Goal: Task Accomplishment & Management: Manage account settings

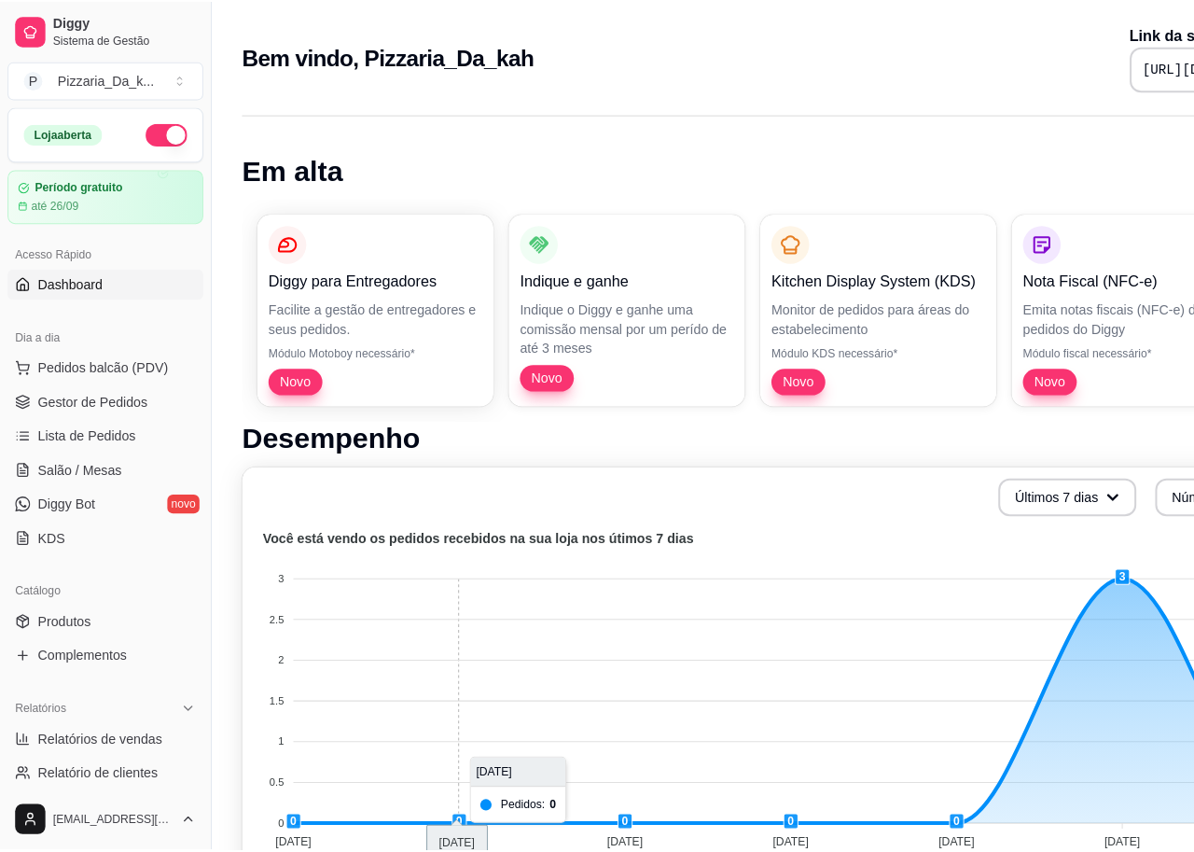
scroll to position [93, 0]
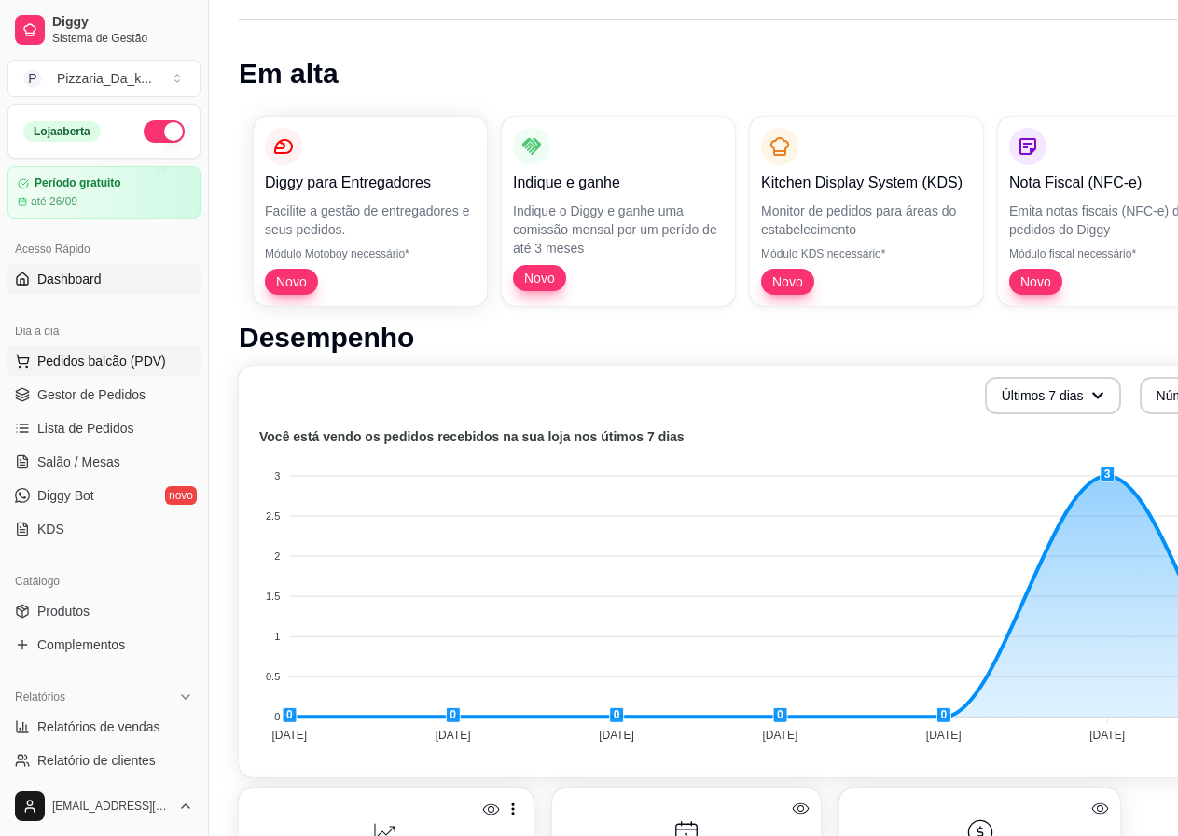
click at [104, 367] on span "Pedidos balcão (PDV)" at bounding box center [101, 361] width 129 height 19
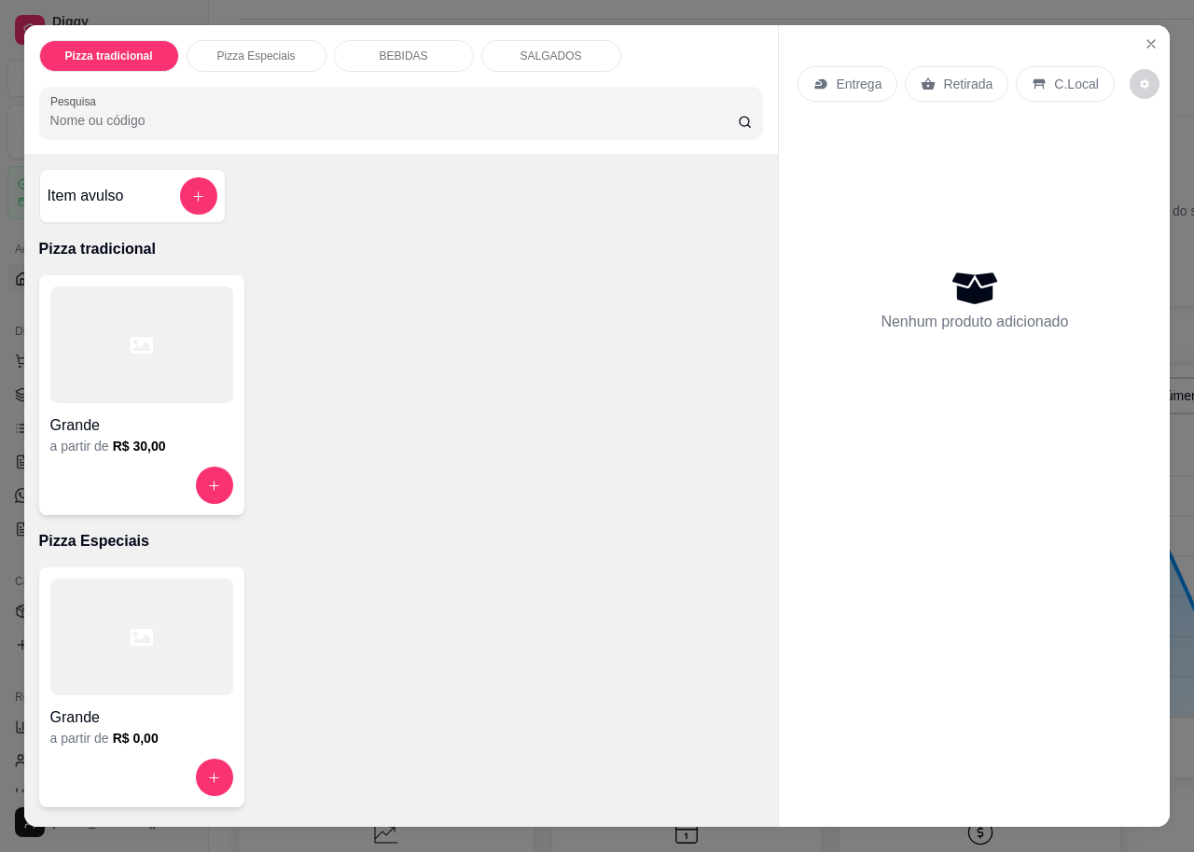
click at [134, 353] on div at bounding box center [141, 344] width 183 height 117
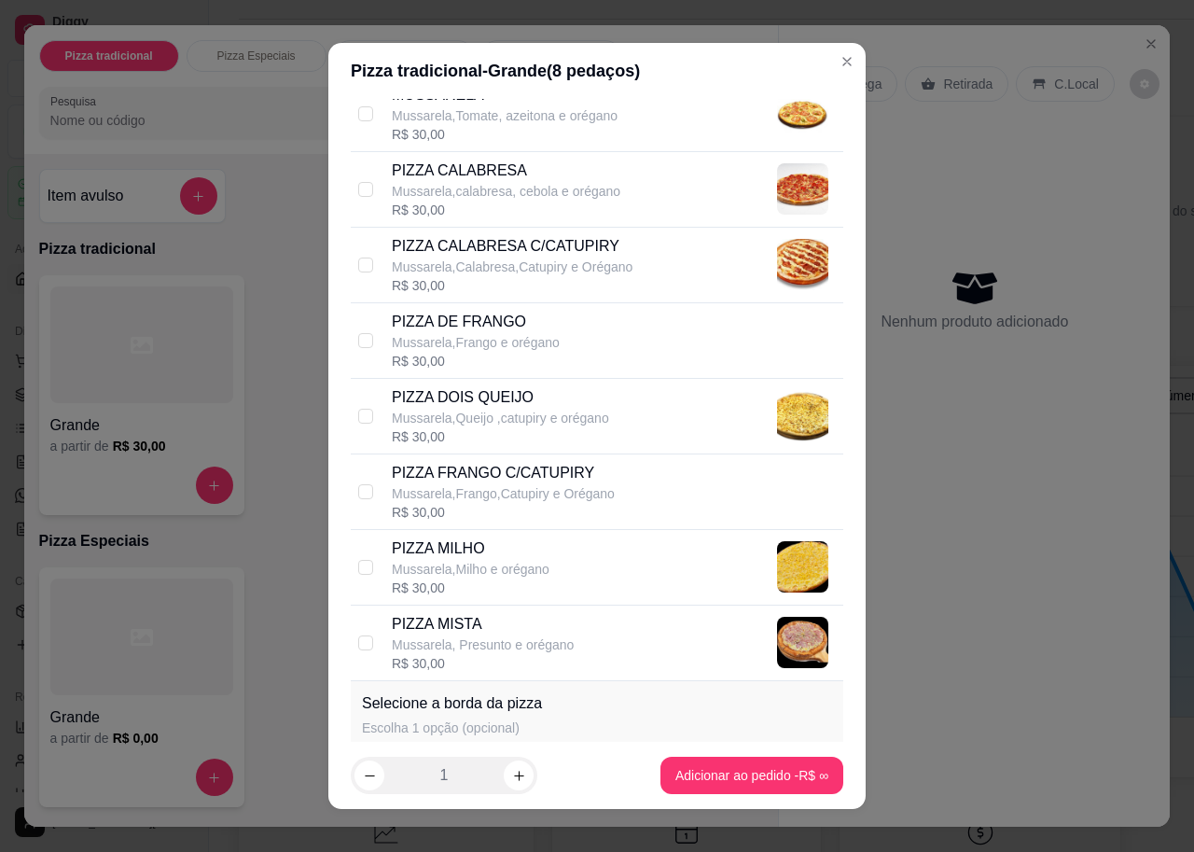
scroll to position [187, 0]
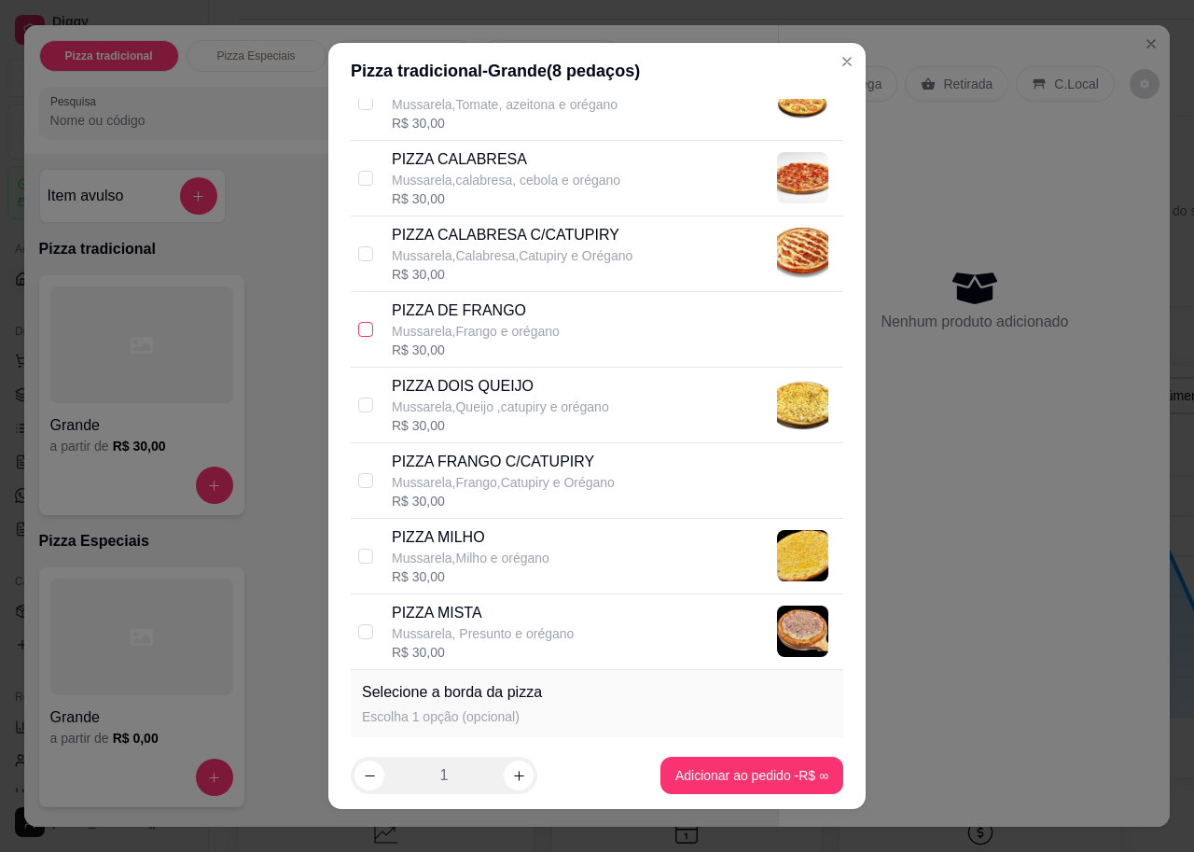
click at [358, 335] on input "checkbox" at bounding box center [365, 329] width 15 height 15
checkbox input "true"
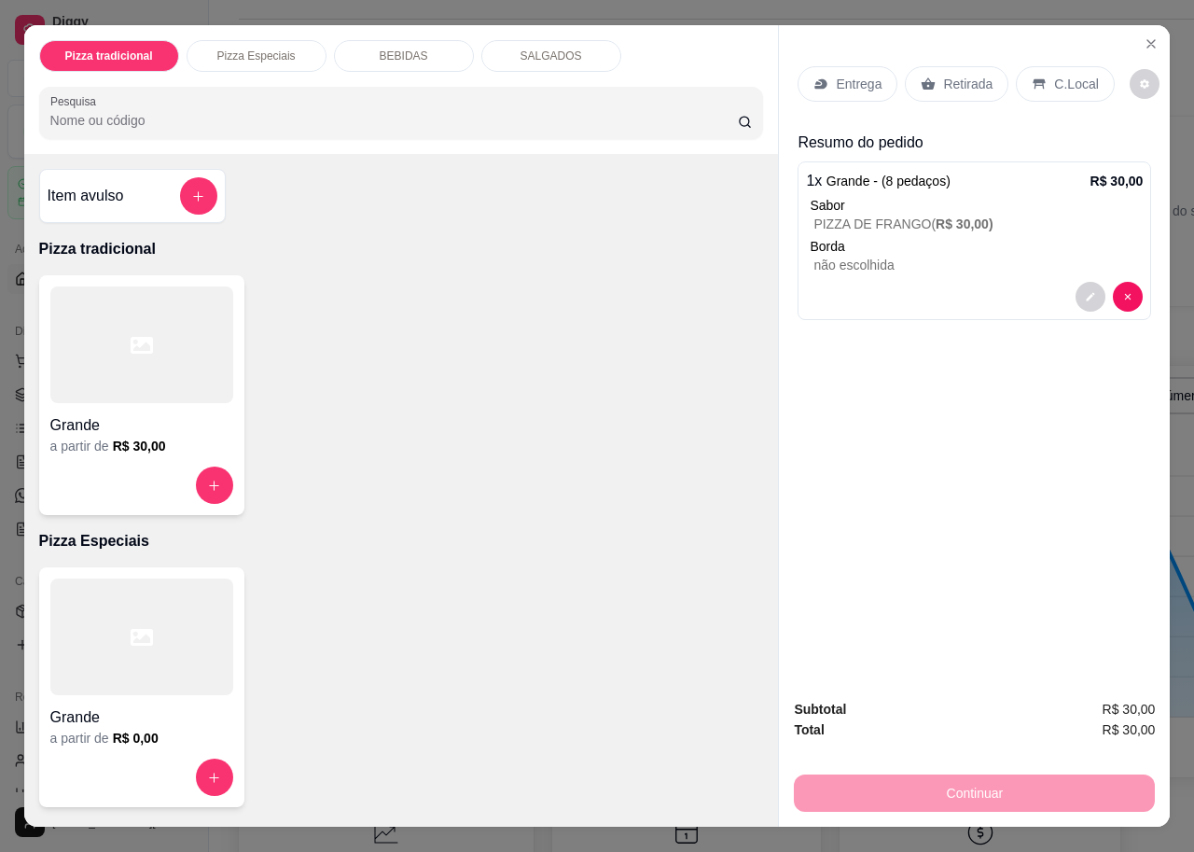
click at [853, 77] on p "Entrega" at bounding box center [859, 84] width 46 height 19
click at [953, 75] on p "Retirada" at bounding box center [967, 84] width 49 height 19
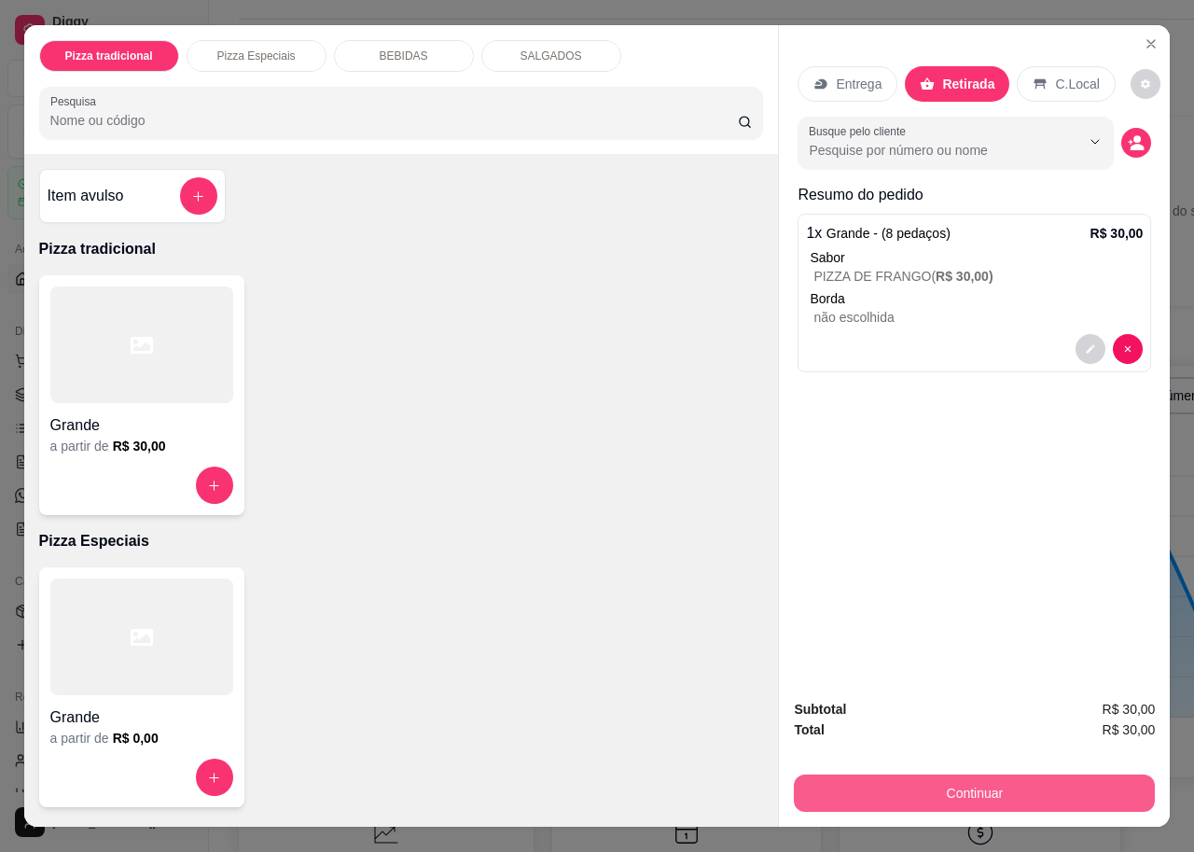
click at [1094, 774] on button "Continuar" at bounding box center [974, 792] width 361 height 37
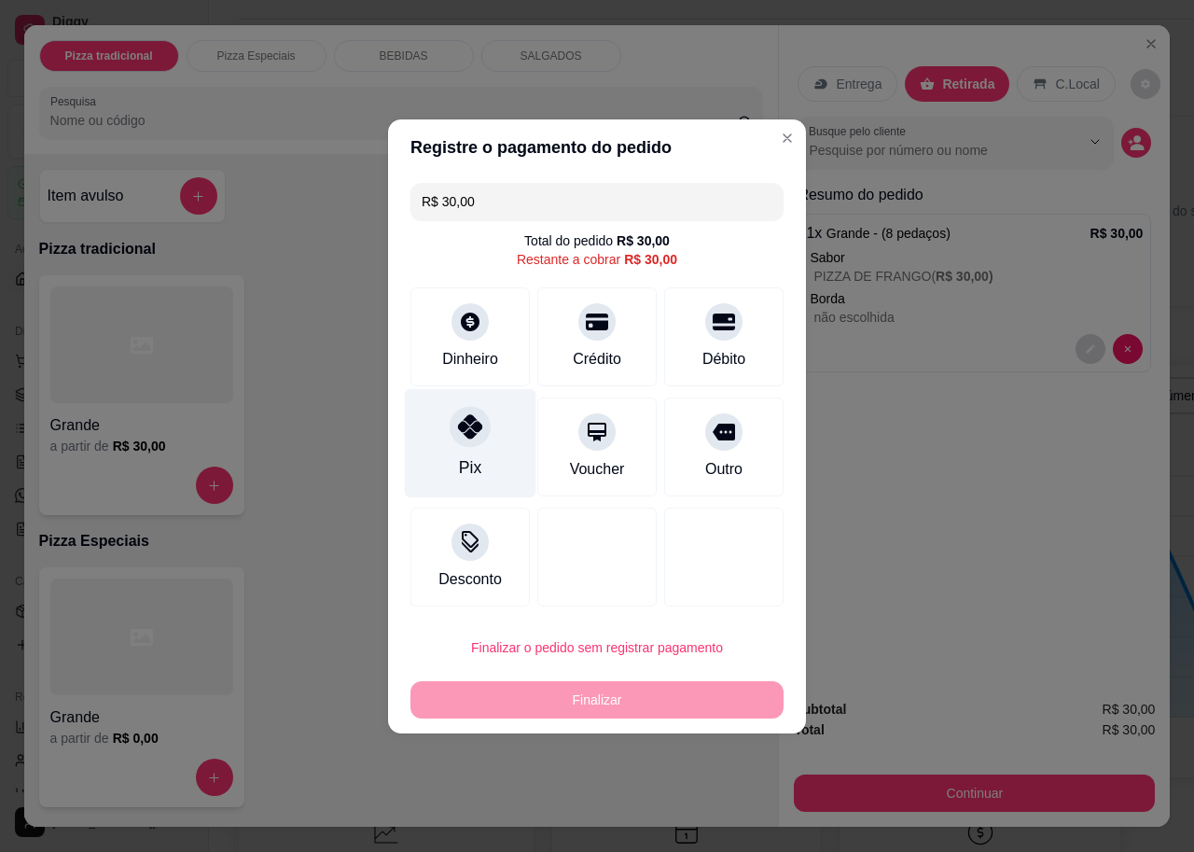
click at [501, 424] on div "Pix" at bounding box center [471, 442] width 132 height 109
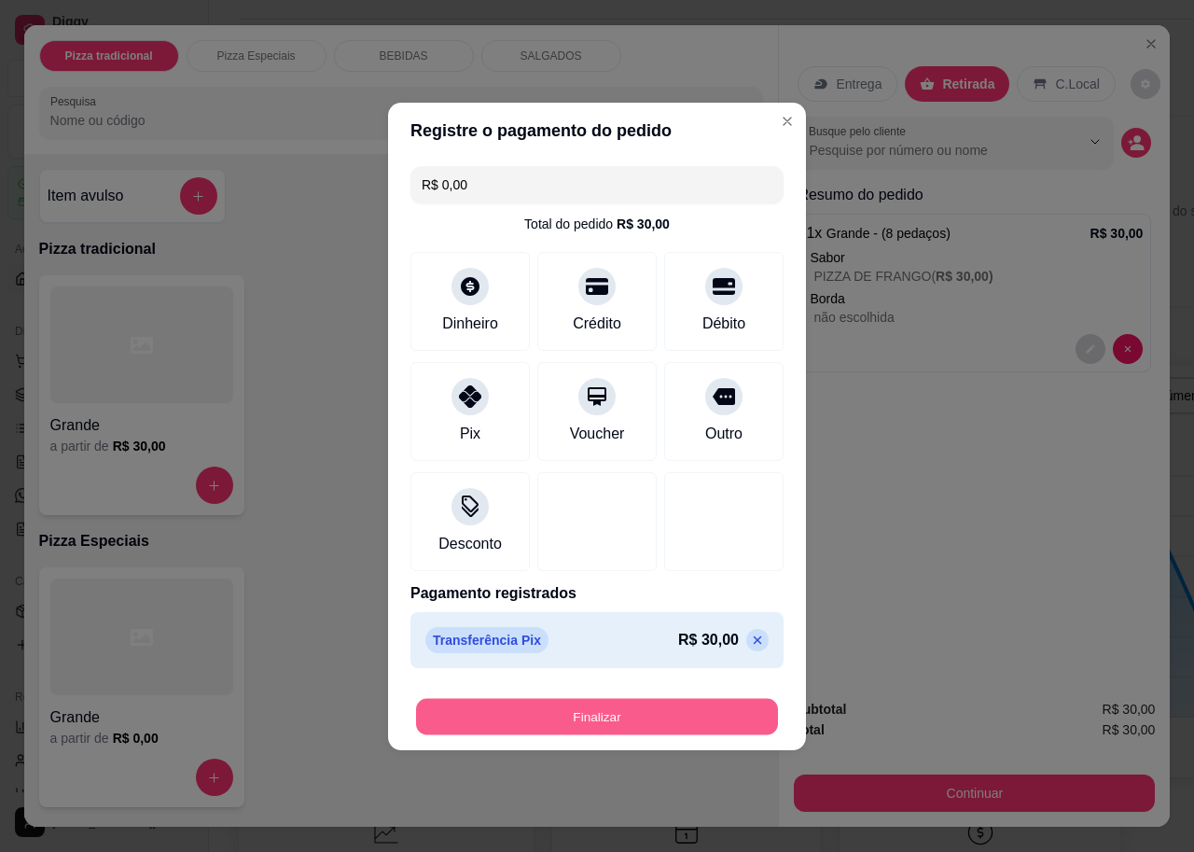
click at [605, 711] on button "Finalizar" at bounding box center [597, 716] width 362 height 36
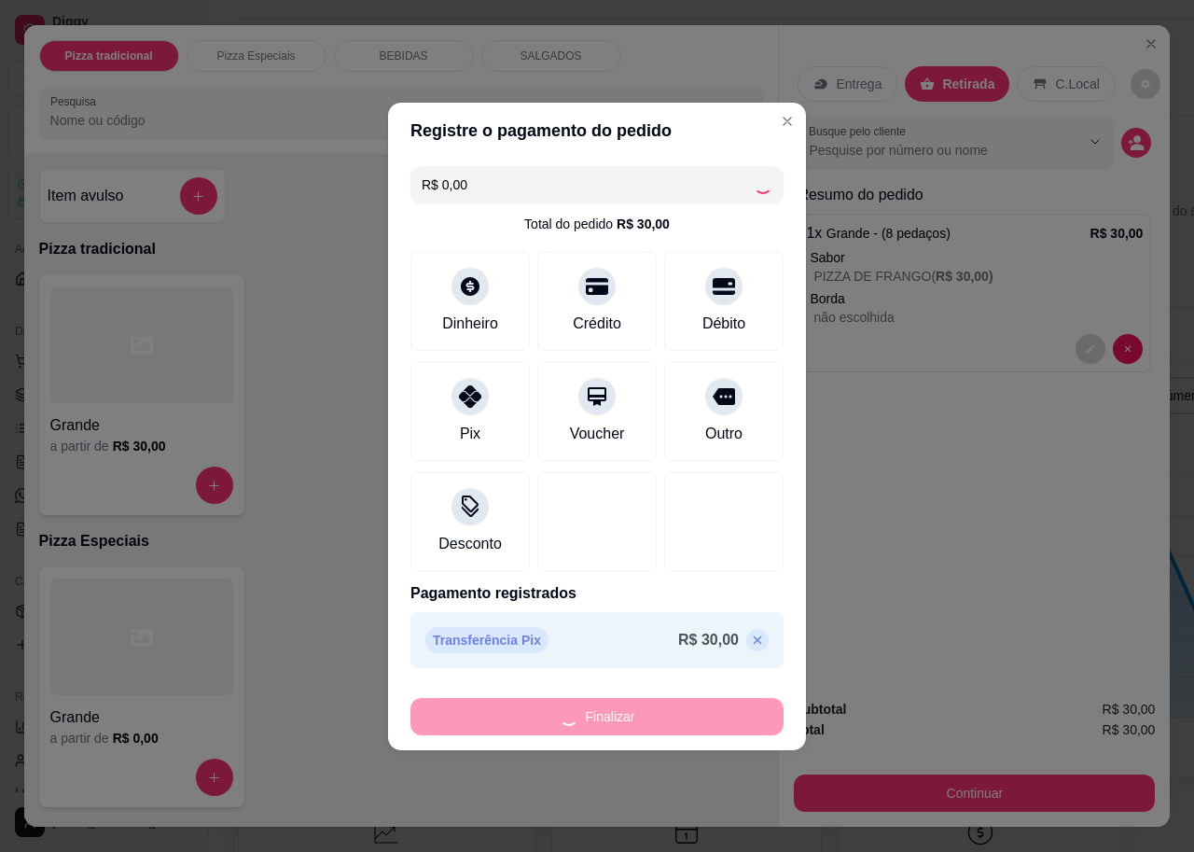
type input "-R$ 30,00"
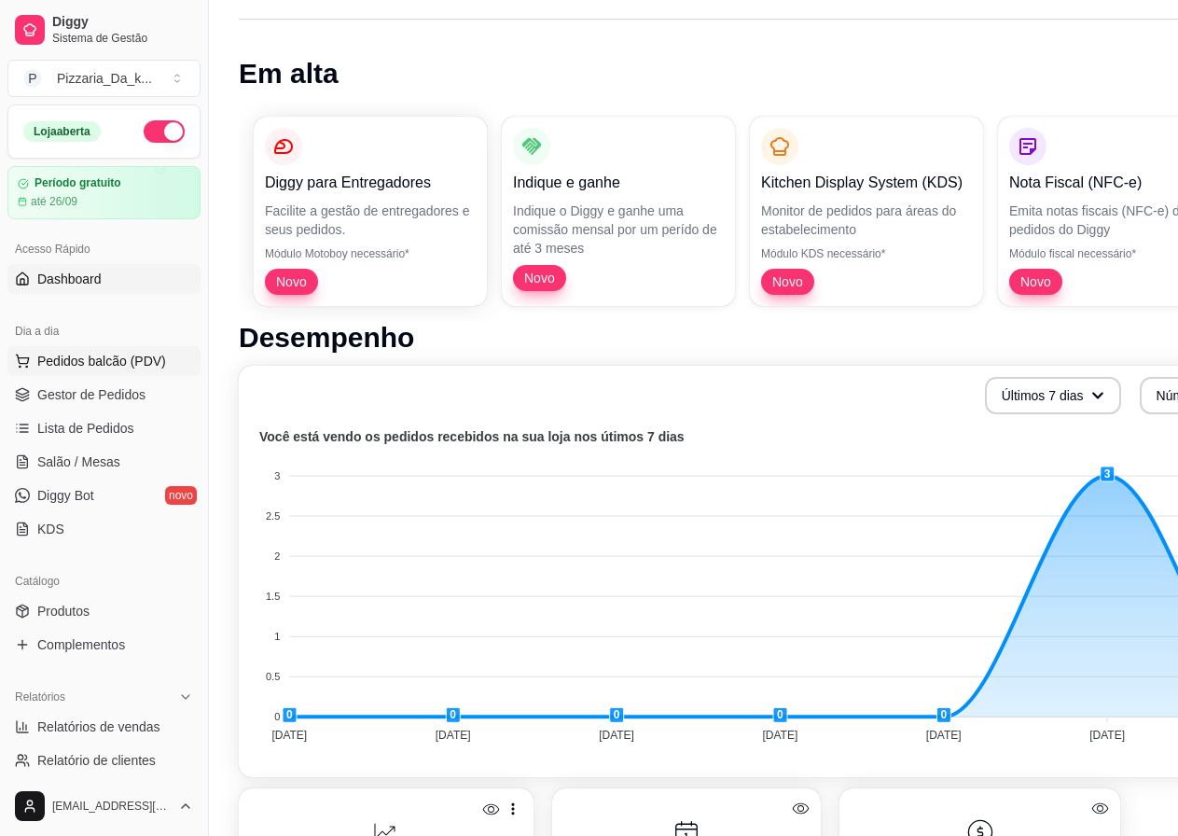
click at [88, 353] on span "Pedidos balcão (PDV)" at bounding box center [101, 361] width 129 height 19
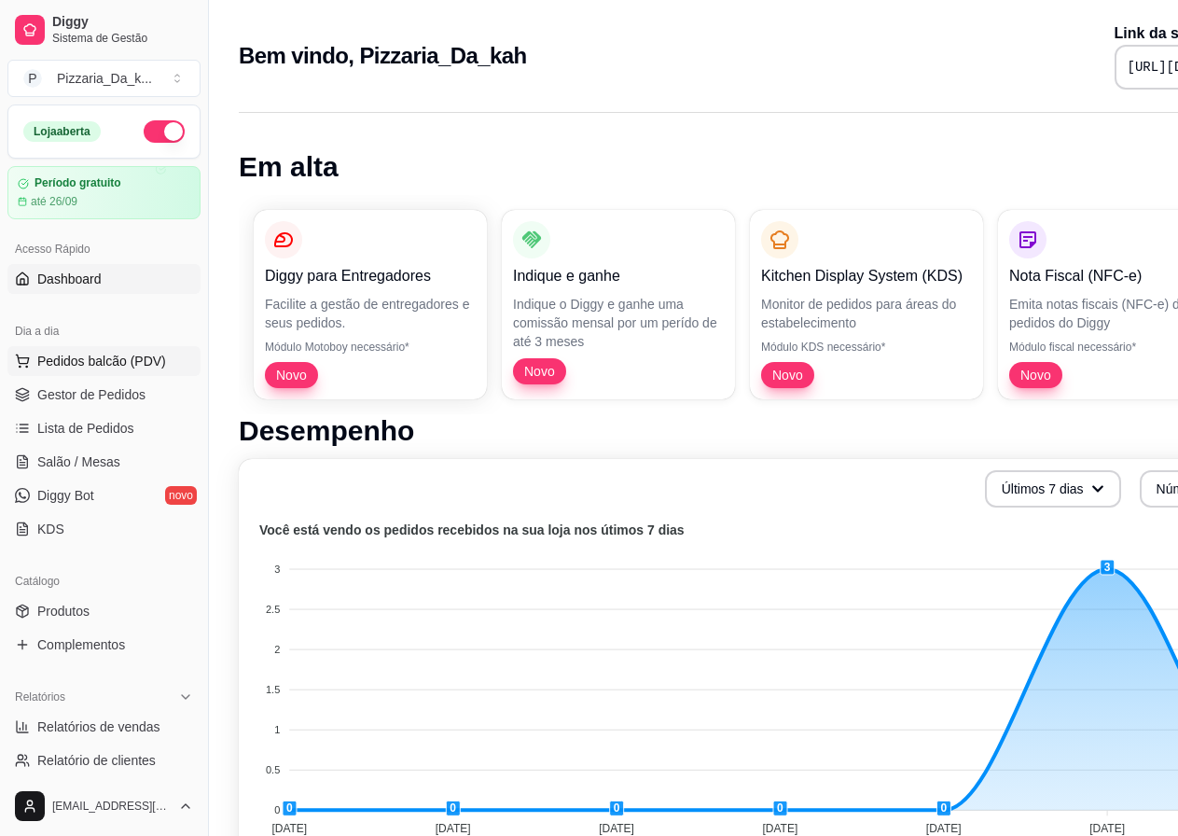
click at [132, 355] on span "Pedidos balcão (PDV)" at bounding box center [101, 361] width 129 height 19
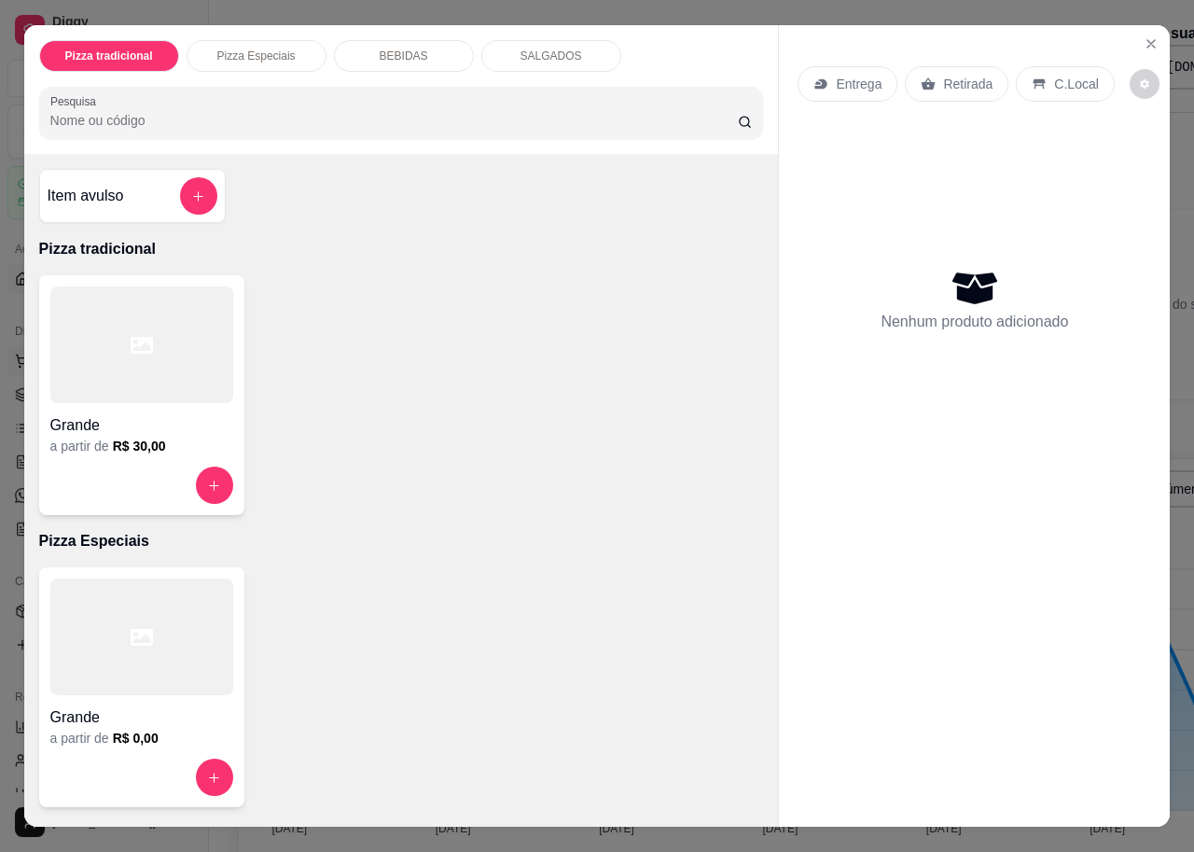
click at [132, 355] on div at bounding box center [141, 344] width 183 height 117
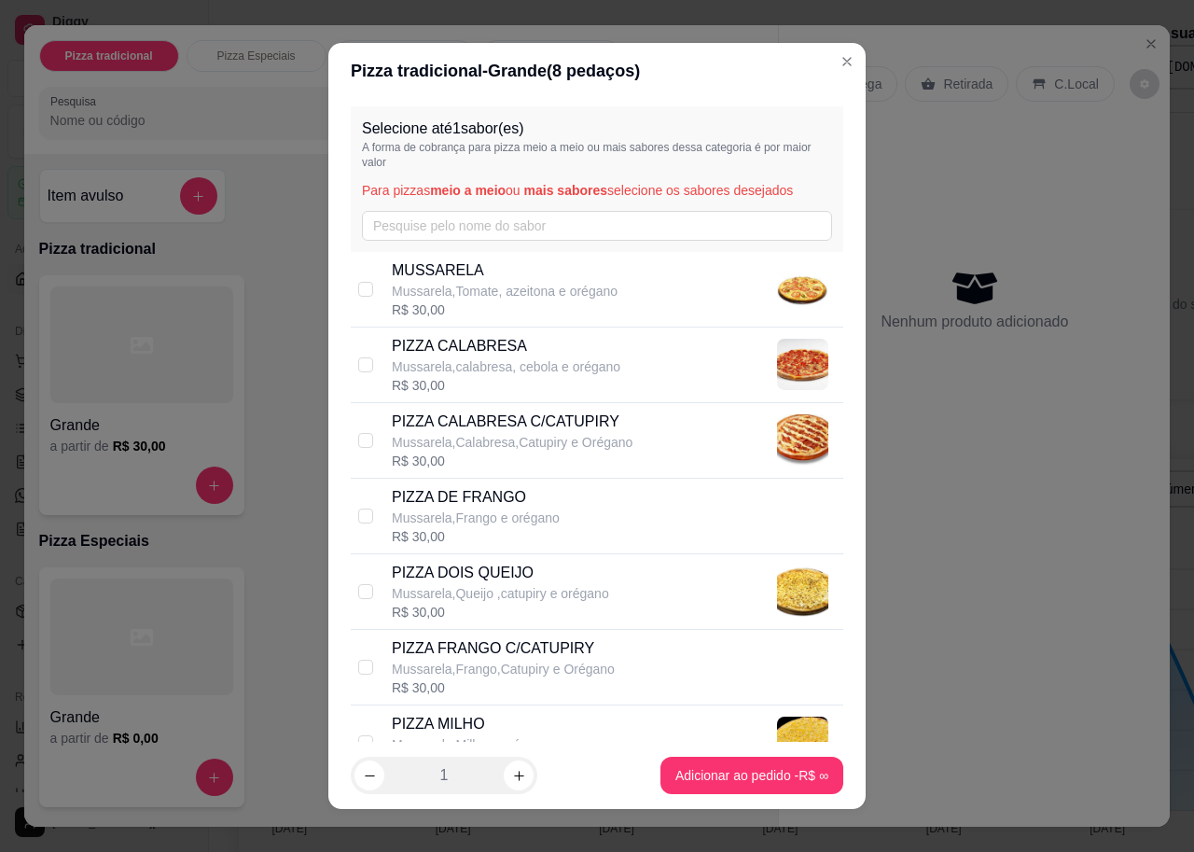
drag, startPoint x: 354, startPoint y: 511, endPoint x: 369, endPoint y: 517, distance: 15.9
click at [369, 517] on div "PIZZA DE [PERSON_NAME],Frango e orégano R$ 30,00" at bounding box center [597, 516] width 492 height 76
checkbox input "true"
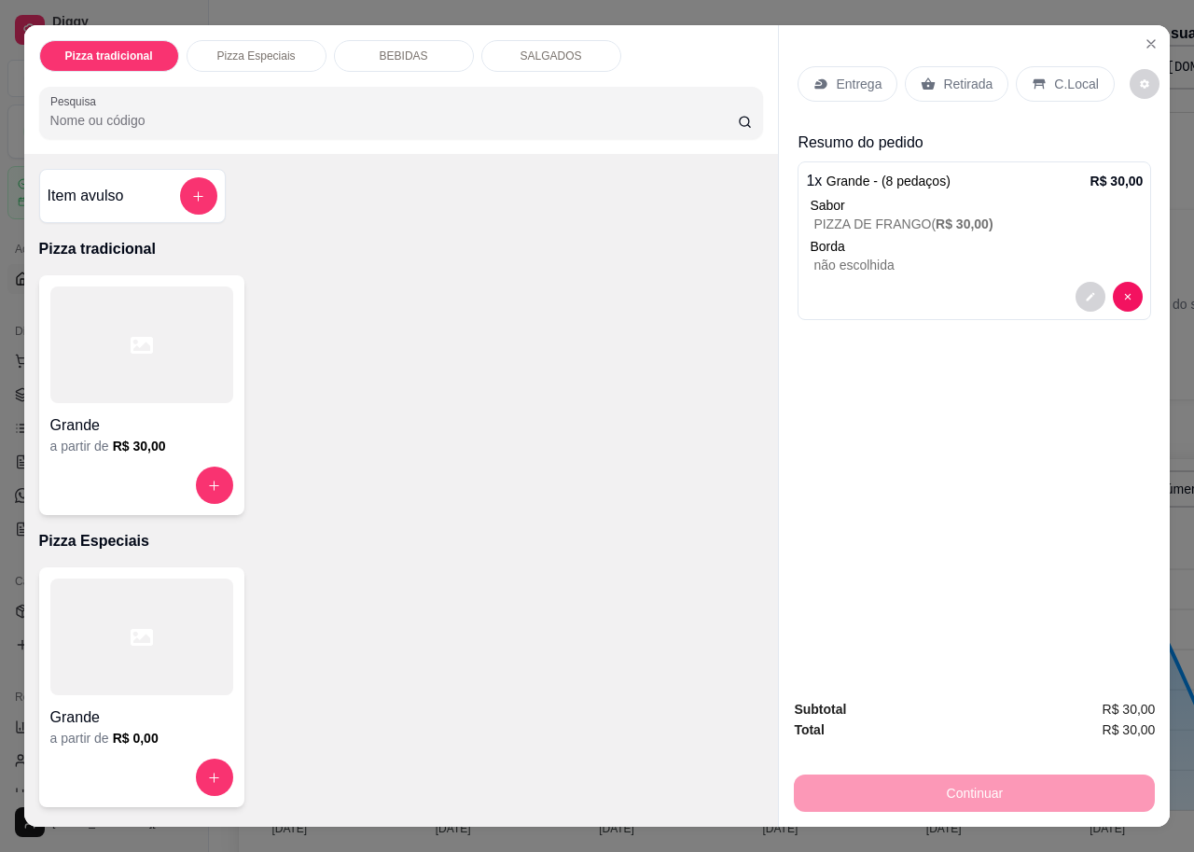
click at [943, 78] on p "Retirada" at bounding box center [967, 84] width 49 height 19
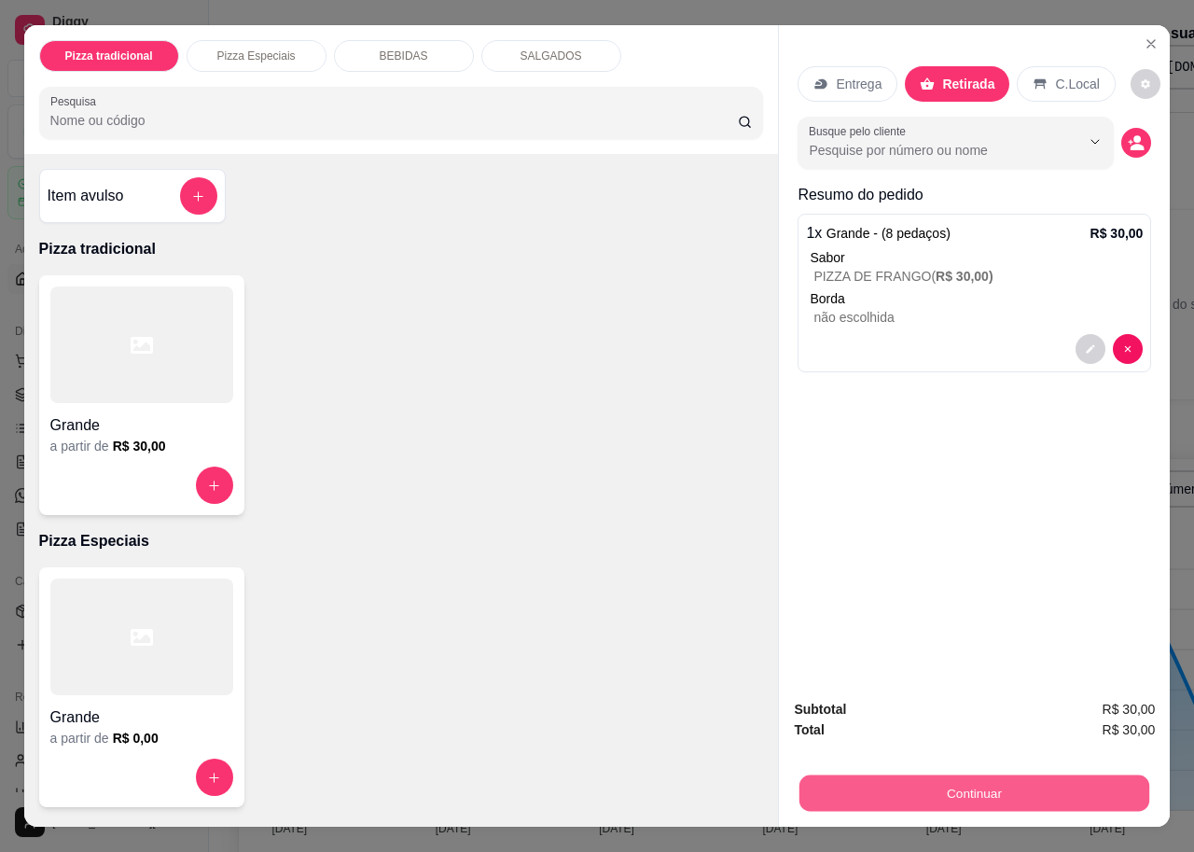
click at [1062, 775] on button "Continuar" at bounding box center [974, 792] width 350 height 36
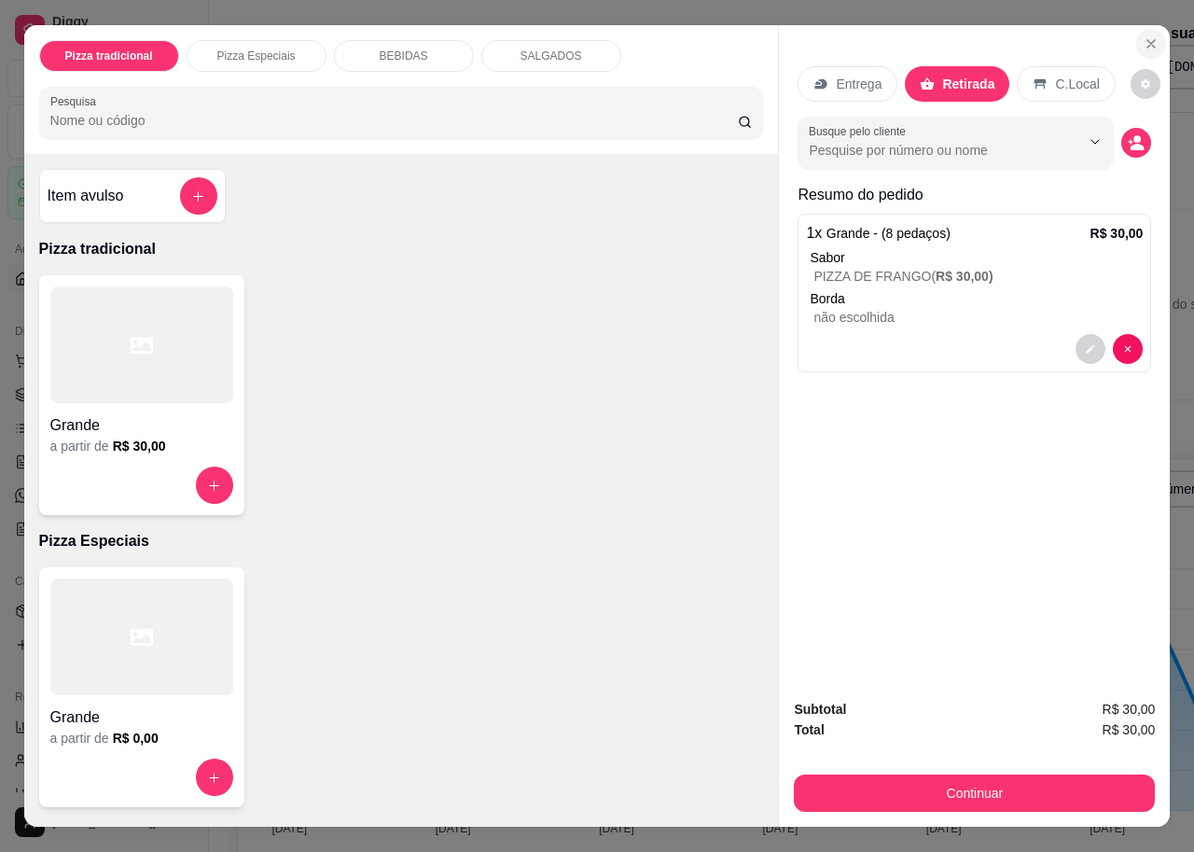
click at [1144, 38] on icon "Close" at bounding box center [1151, 43] width 15 height 15
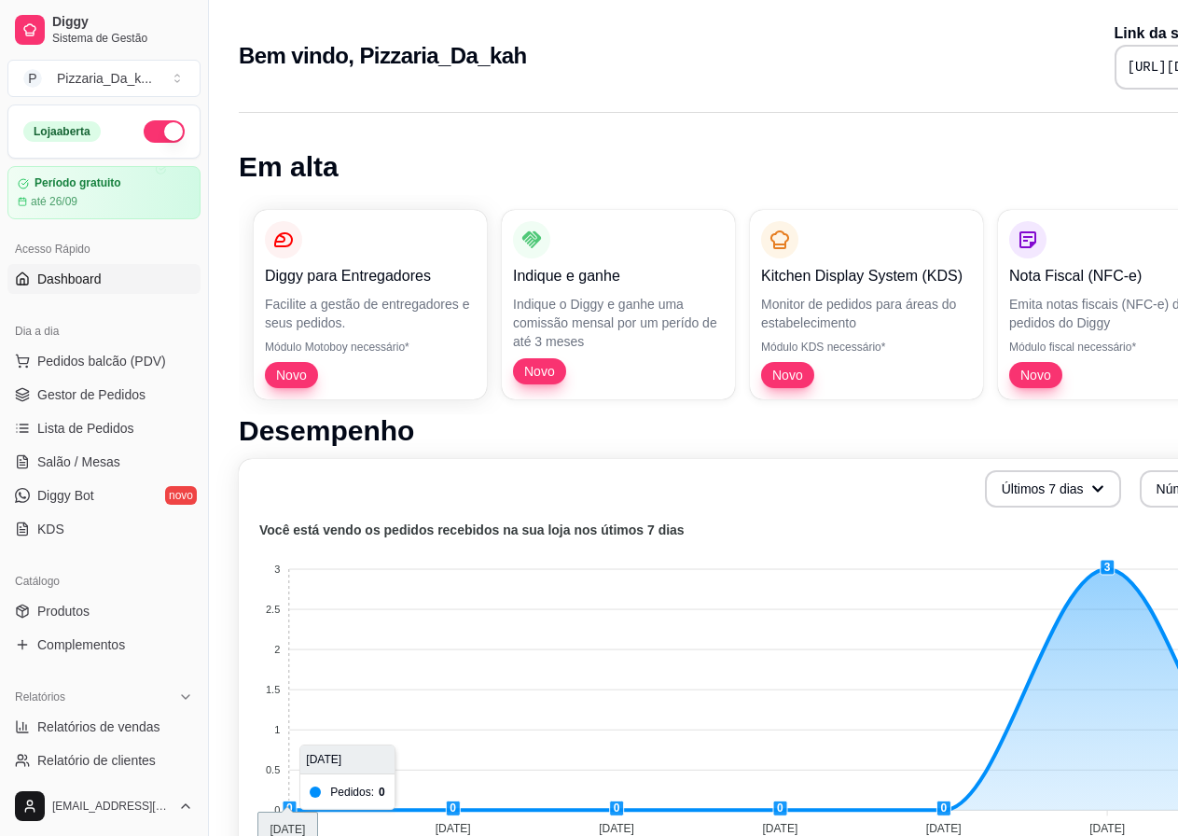
click at [341, 767] on foreignobject at bounding box center [776, 682] width 1053 height 326
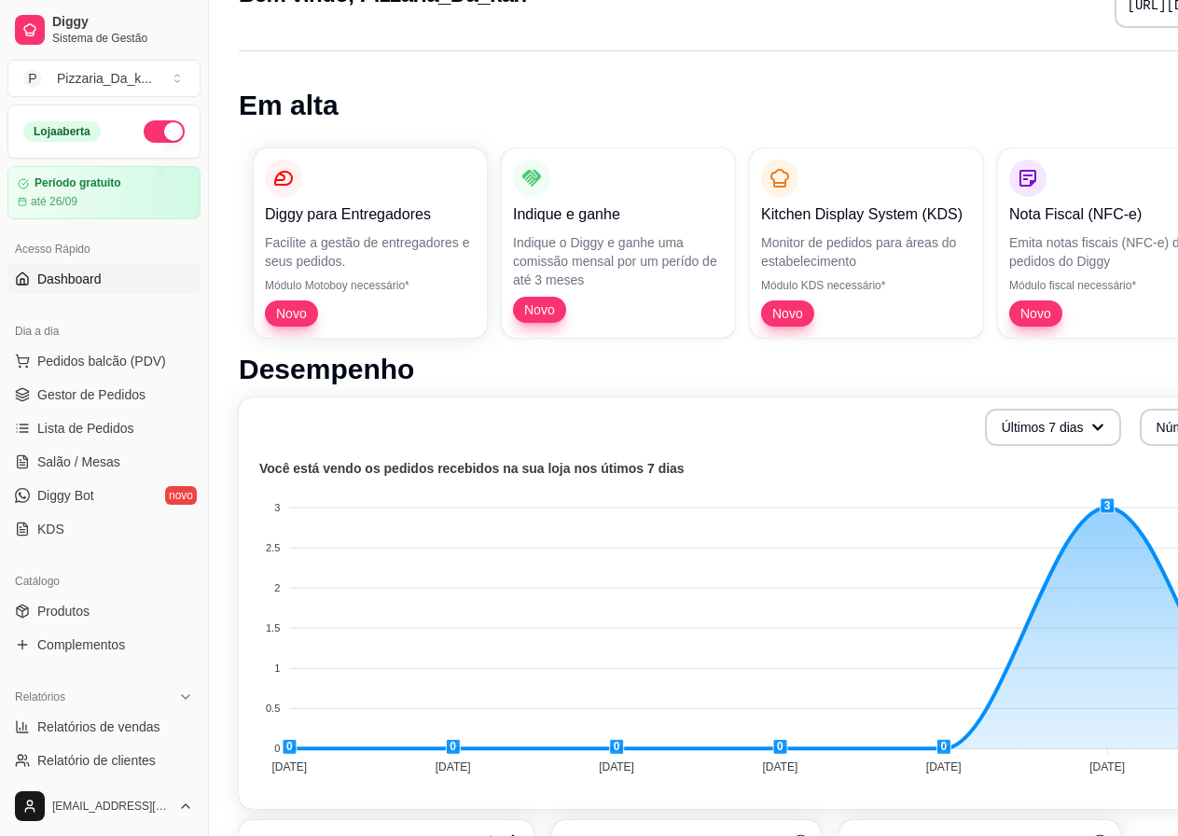
scroll to position [93, 0]
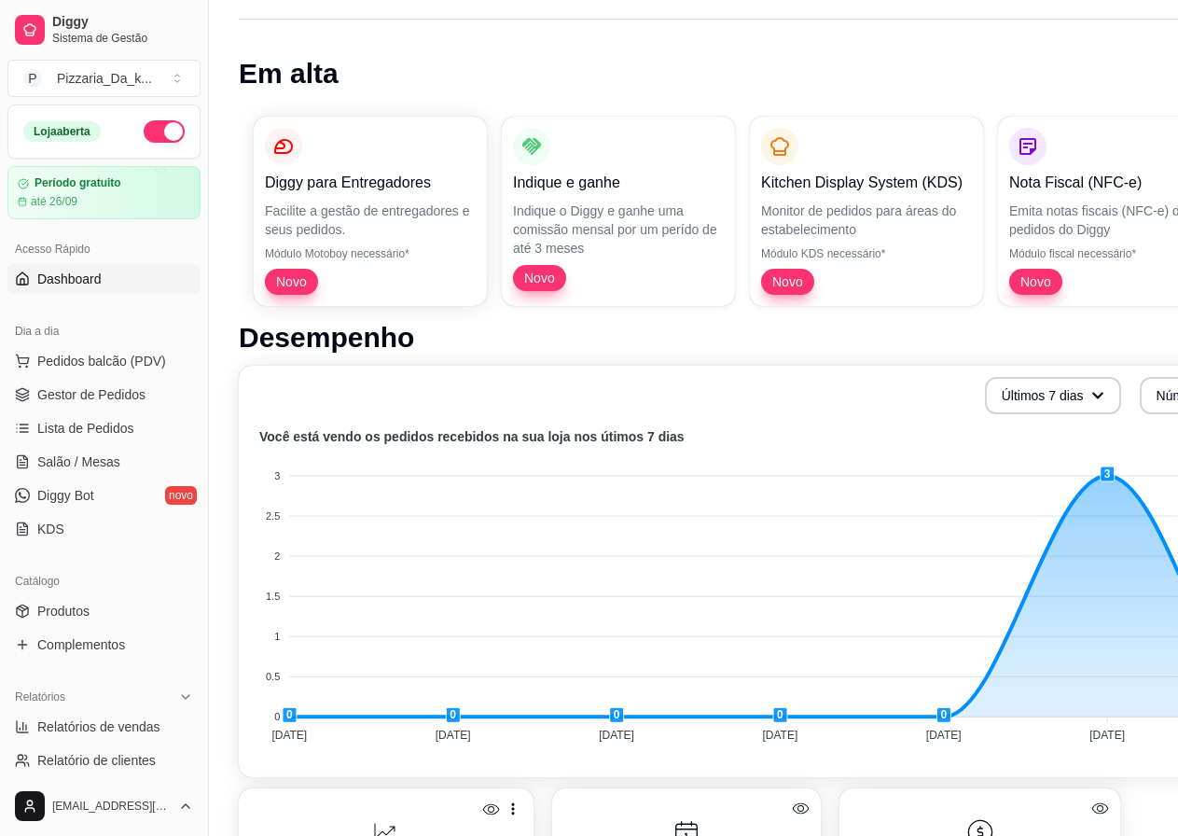
click at [749, 344] on h1 "Desempenho" at bounding box center [779, 338] width 1080 height 34
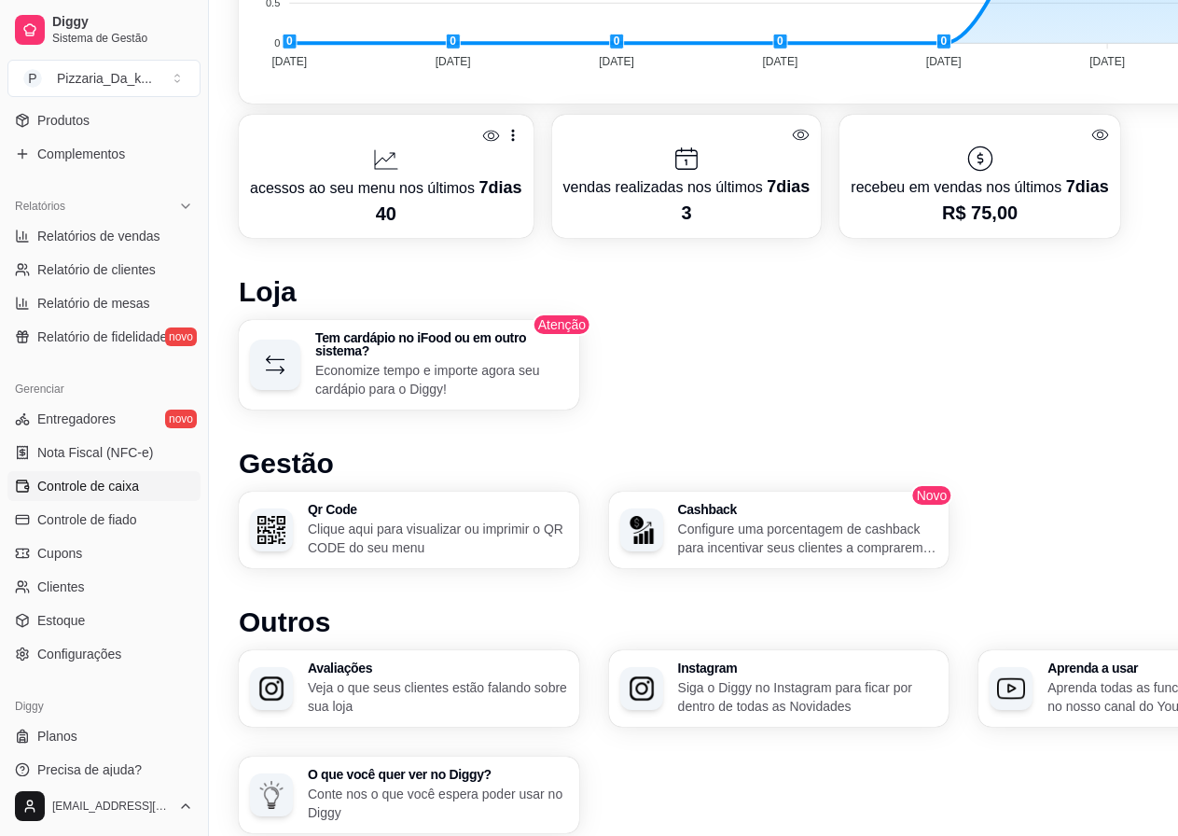
scroll to position [839, 0]
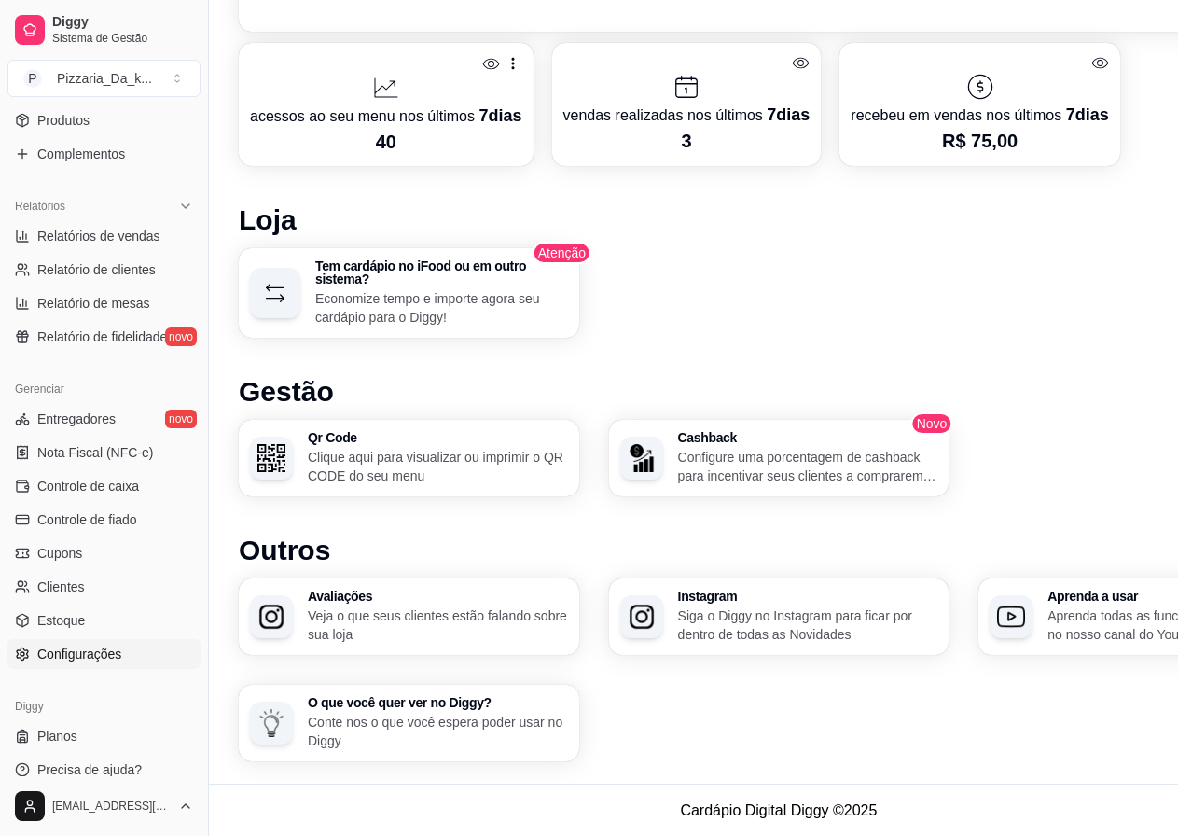
click at [77, 648] on span "Configurações" at bounding box center [79, 654] width 84 height 19
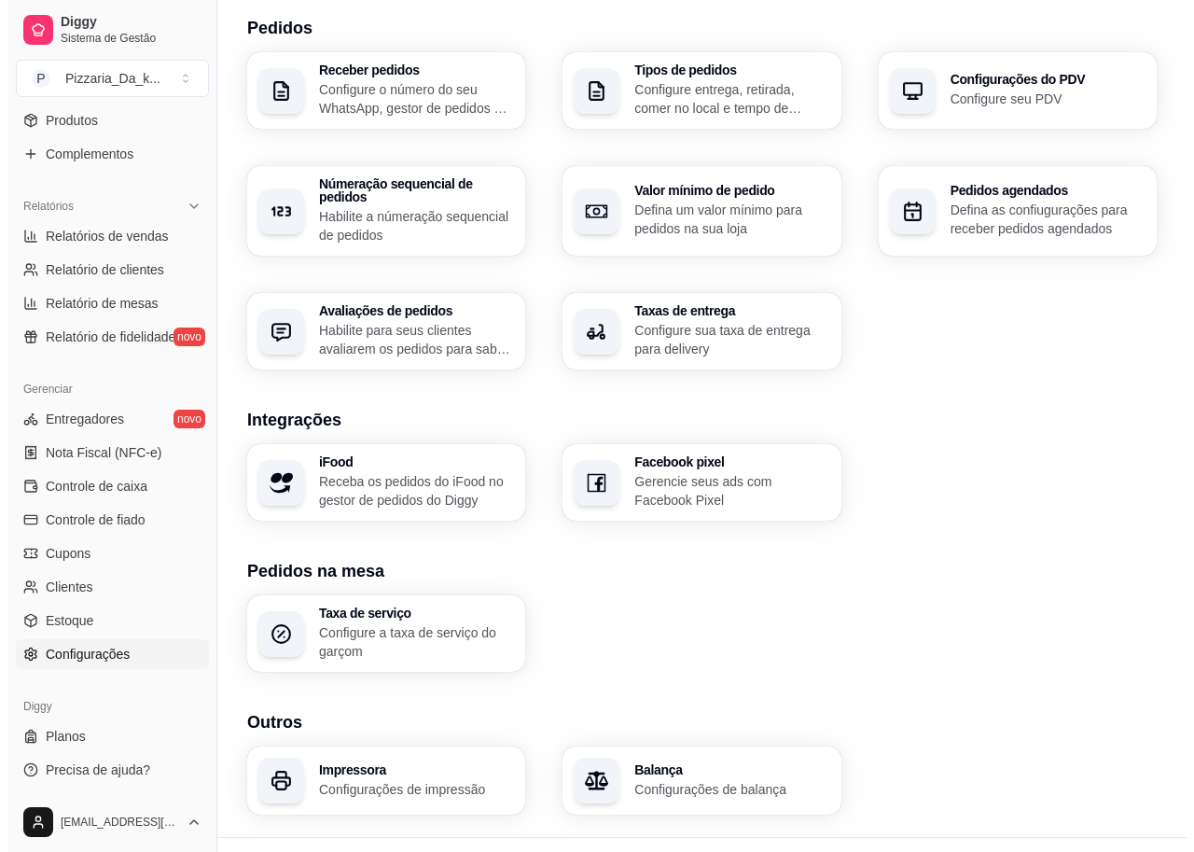
scroll to position [464, 0]
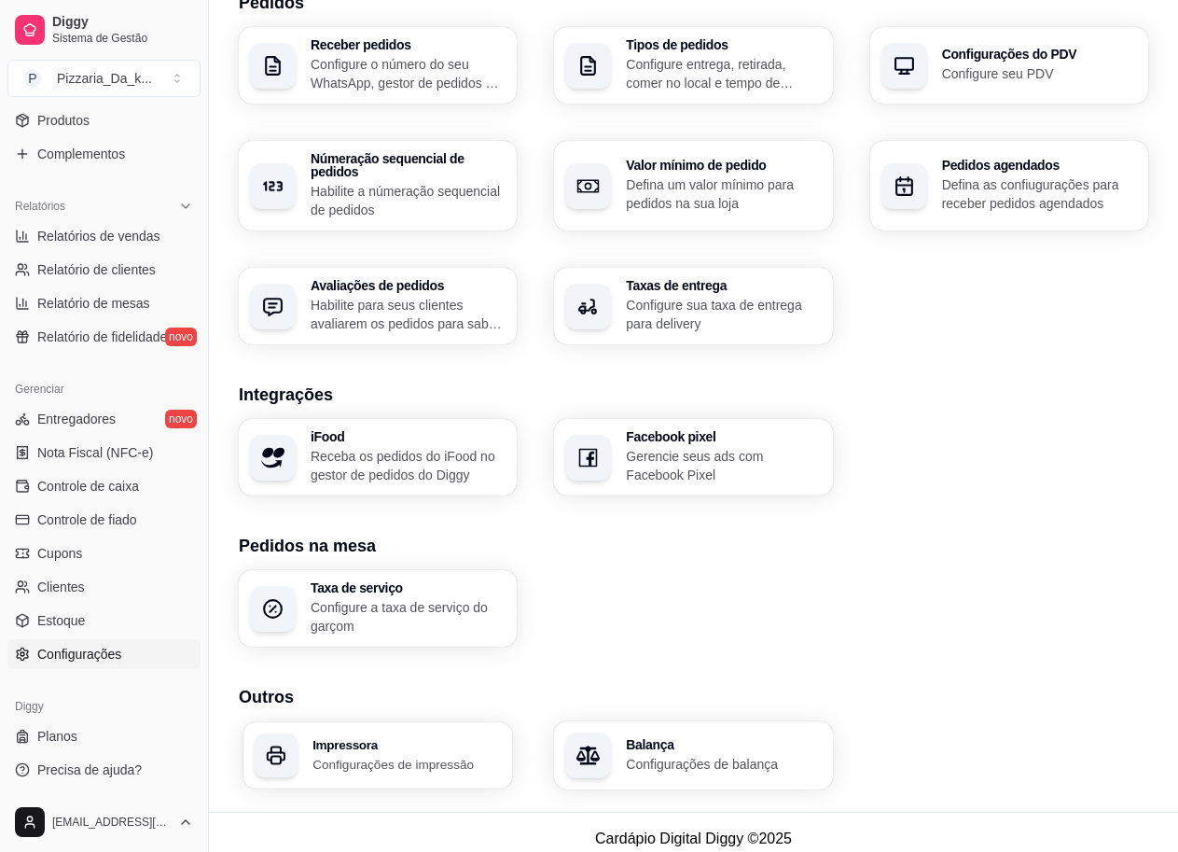
click at [482, 755] on p "Configurações de impressão" at bounding box center [406, 764] width 189 height 18
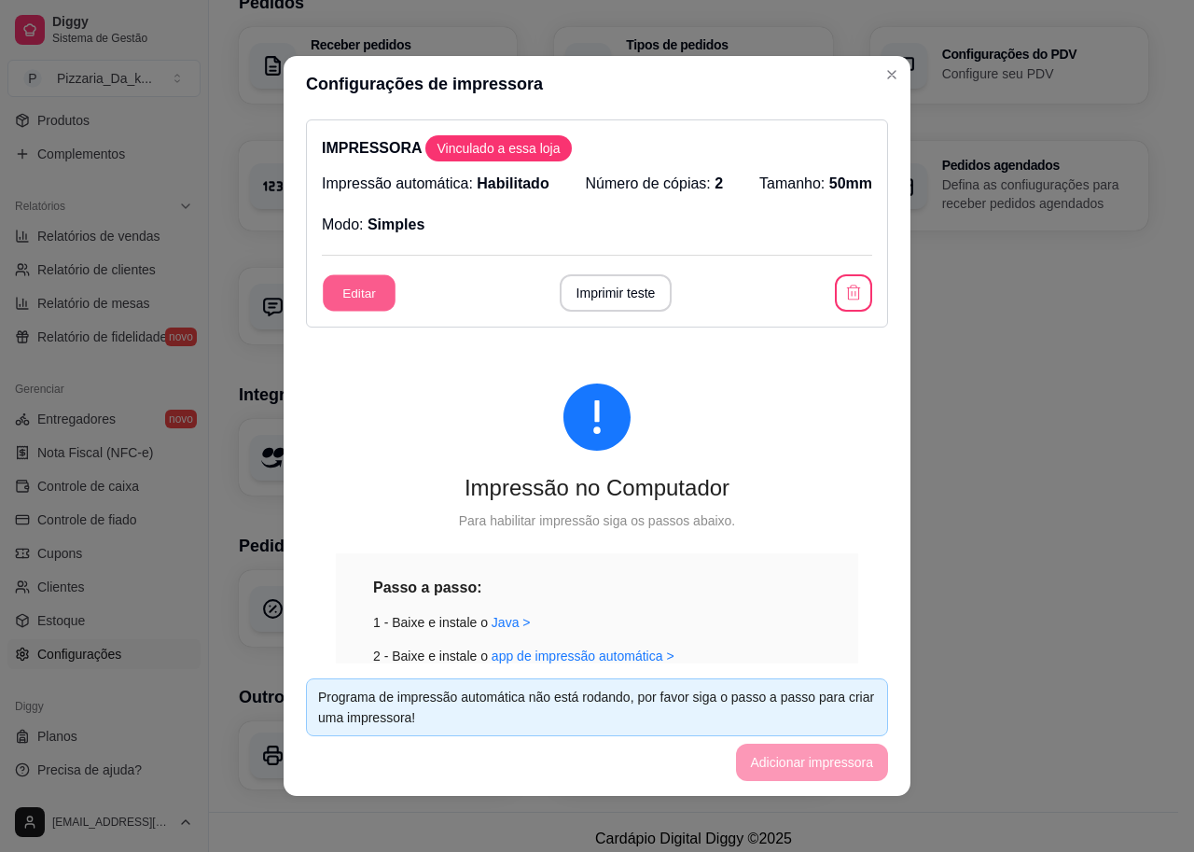
click at [344, 298] on button "Editar" at bounding box center [359, 293] width 73 height 36
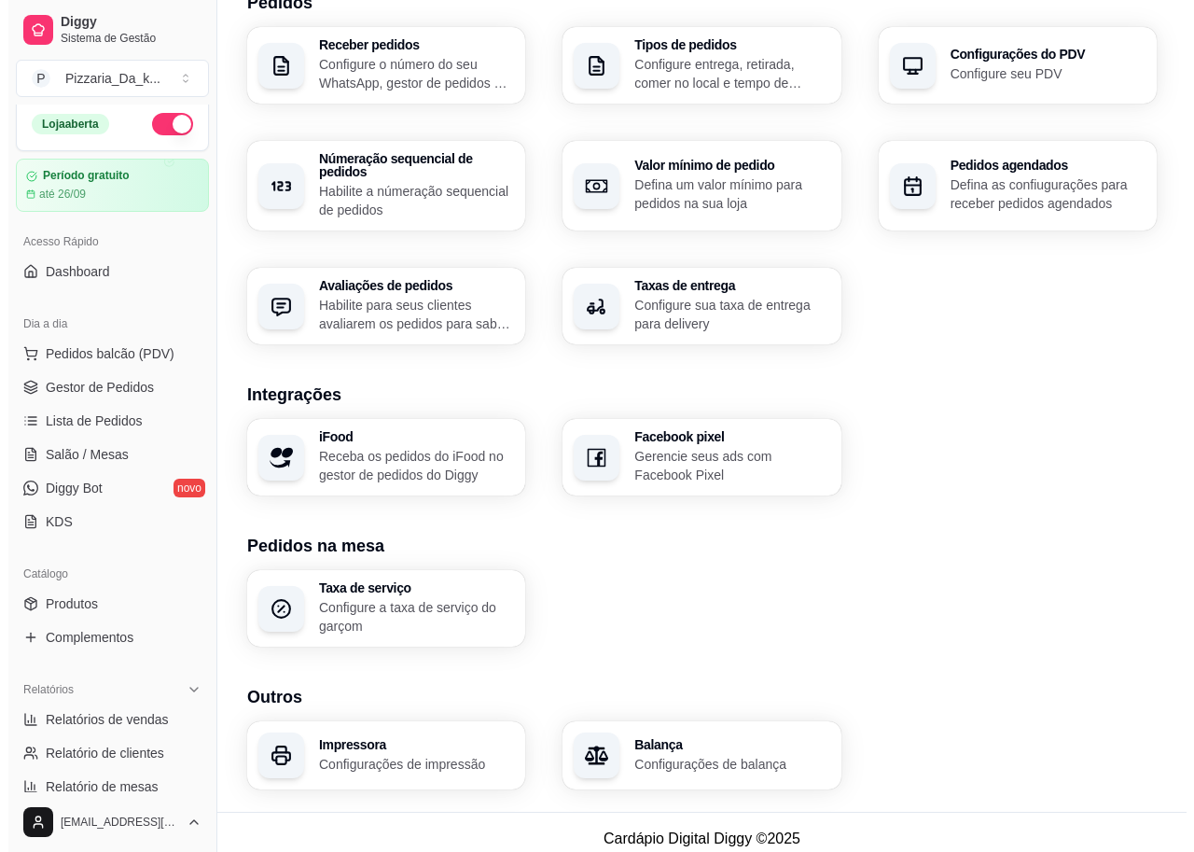
scroll to position [0, 0]
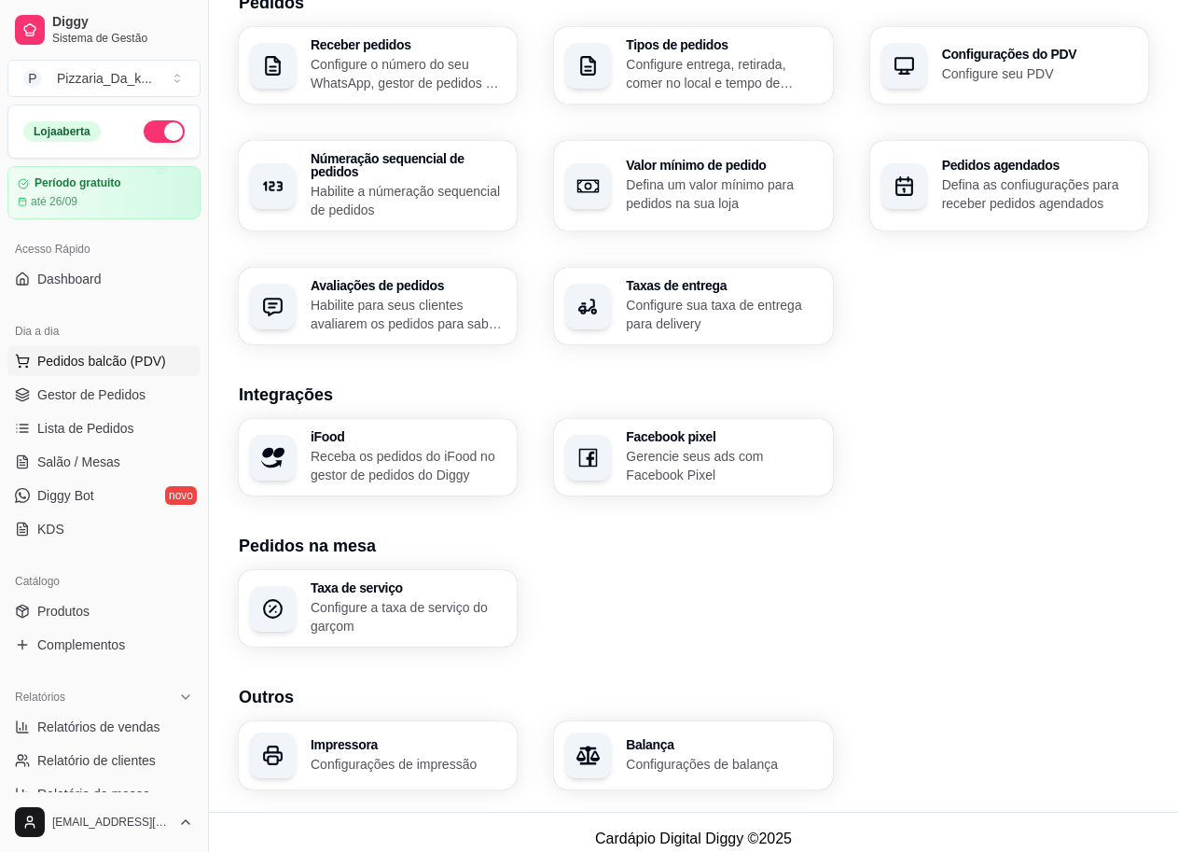
click at [120, 368] on span "Pedidos balcão (PDV)" at bounding box center [101, 361] width 129 height 19
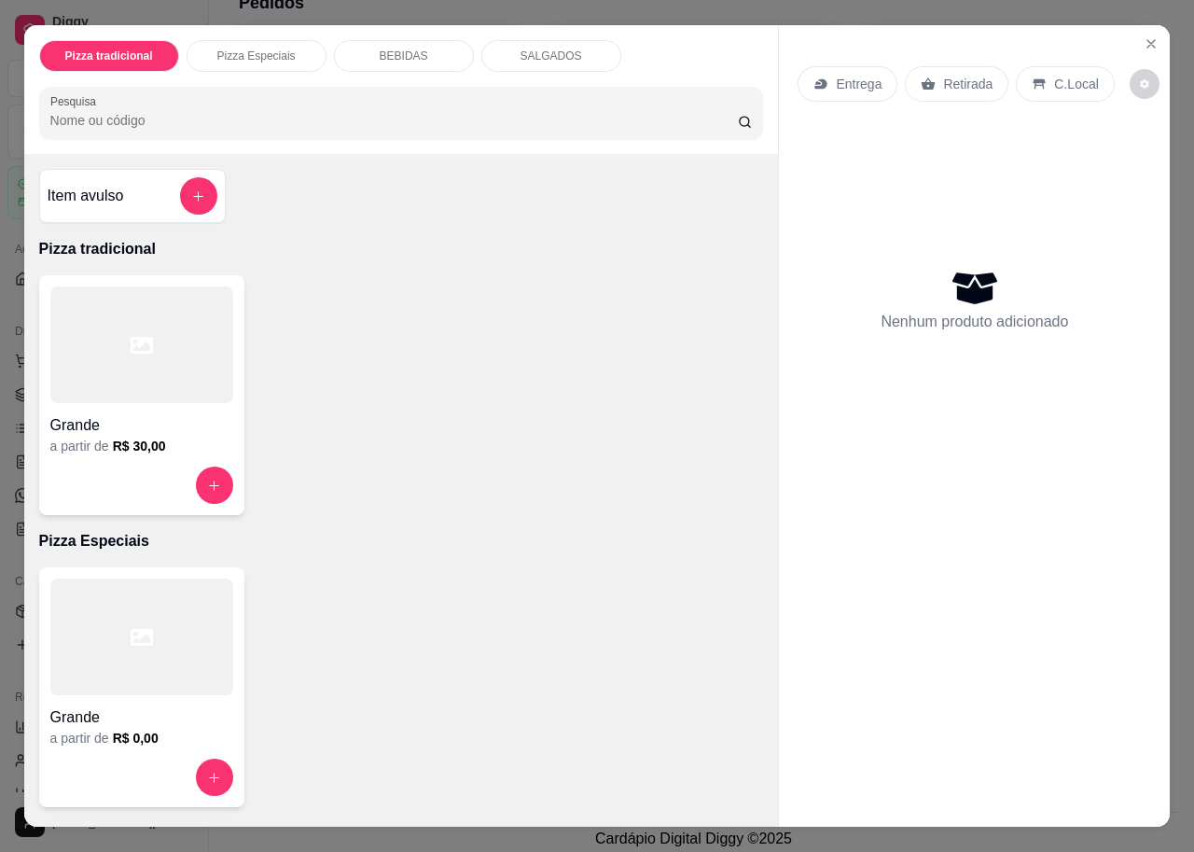
click at [147, 351] on div at bounding box center [141, 344] width 183 height 117
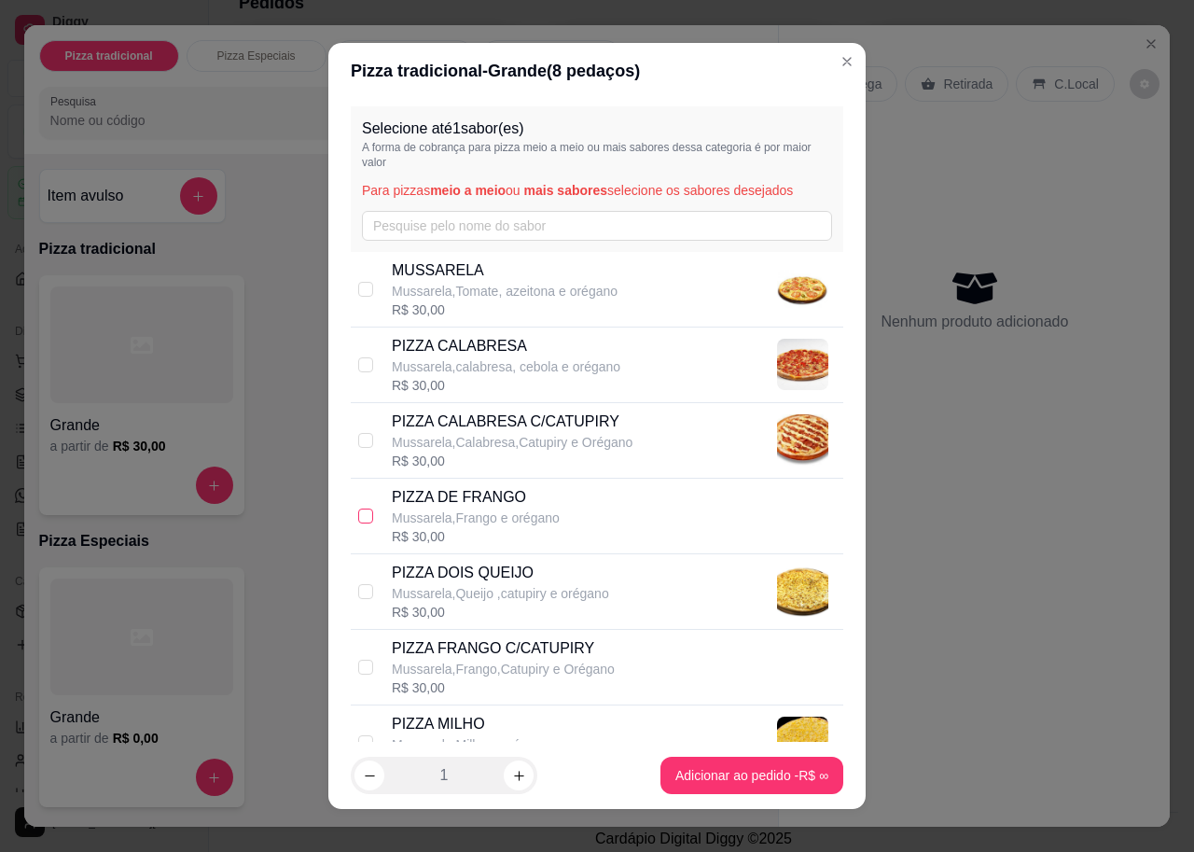
click at [360, 520] on input "checkbox" at bounding box center [365, 515] width 15 height 15
checkbox input "true"
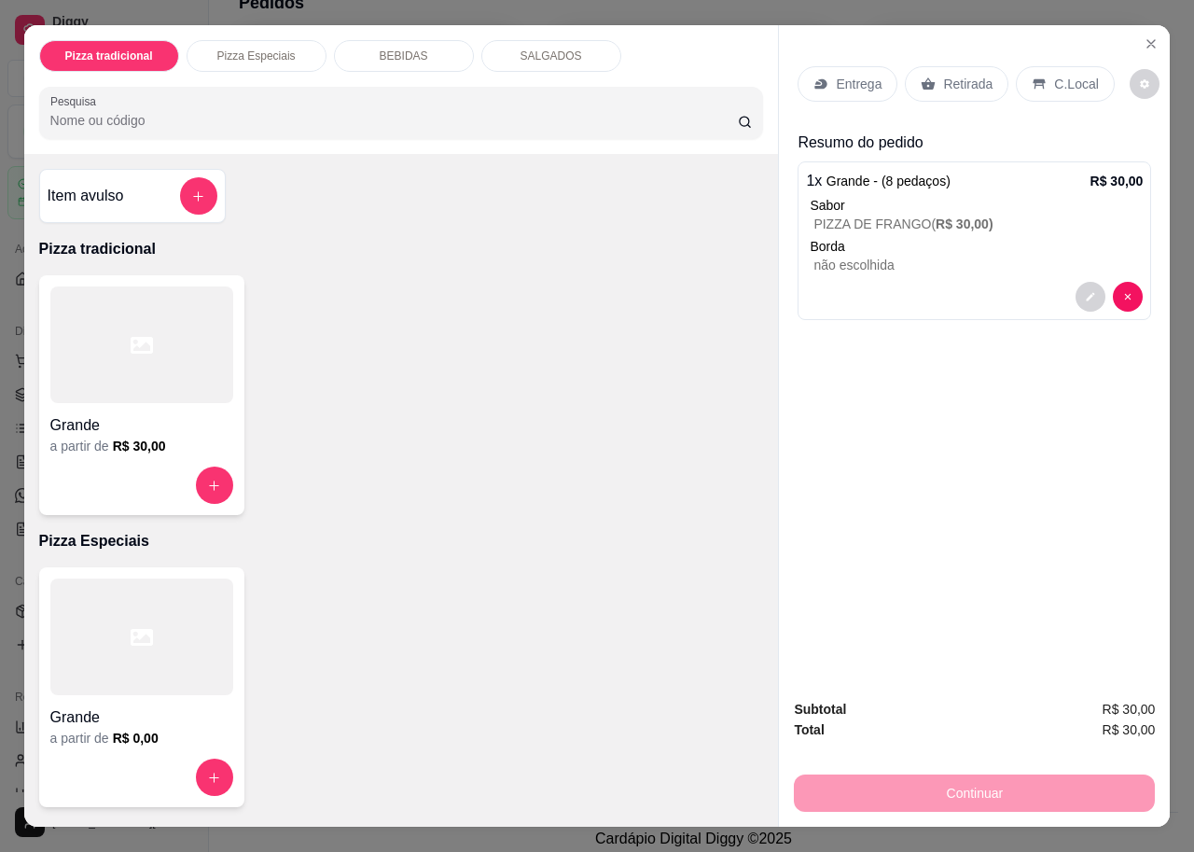
click at [922, 80] on icon at bounding box center [929, 84] width 14 height 12
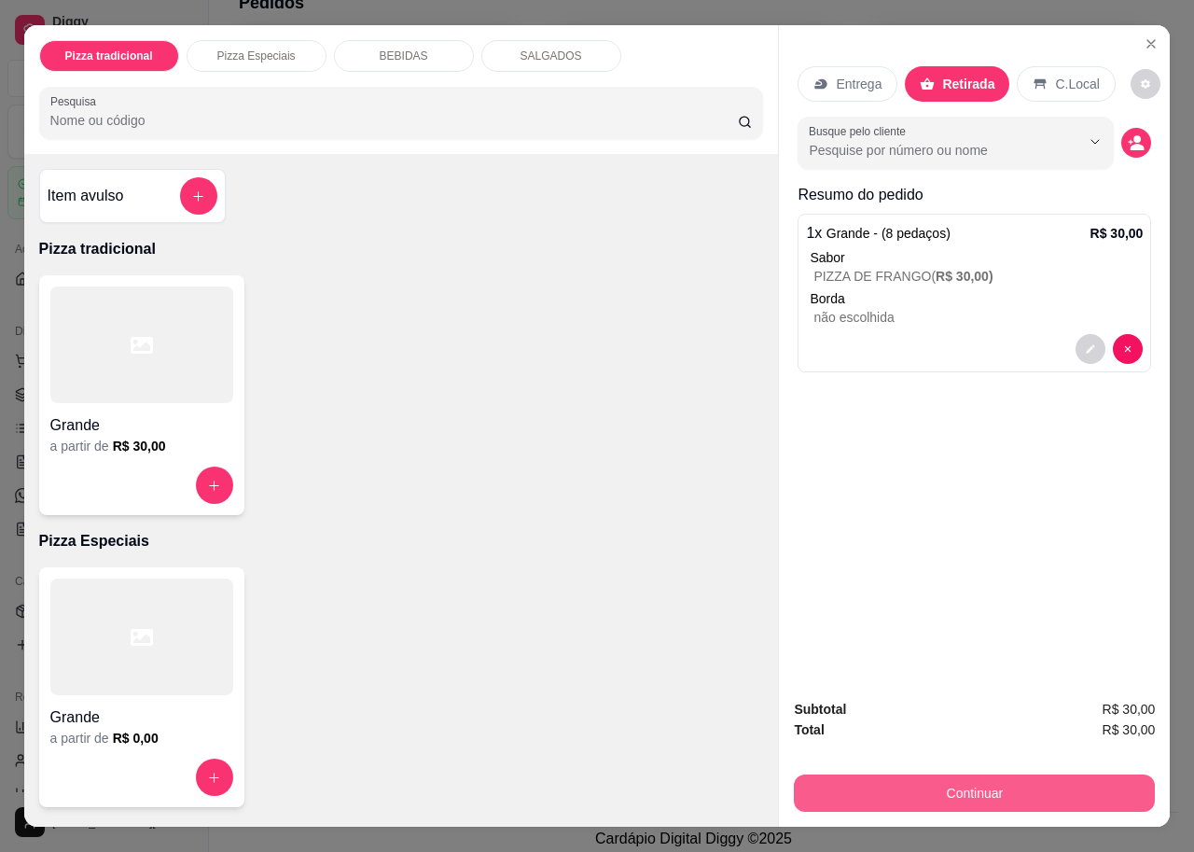
click at [998, 785] on button "Continuar" at bounding box center [974, 792] width 361 height 37
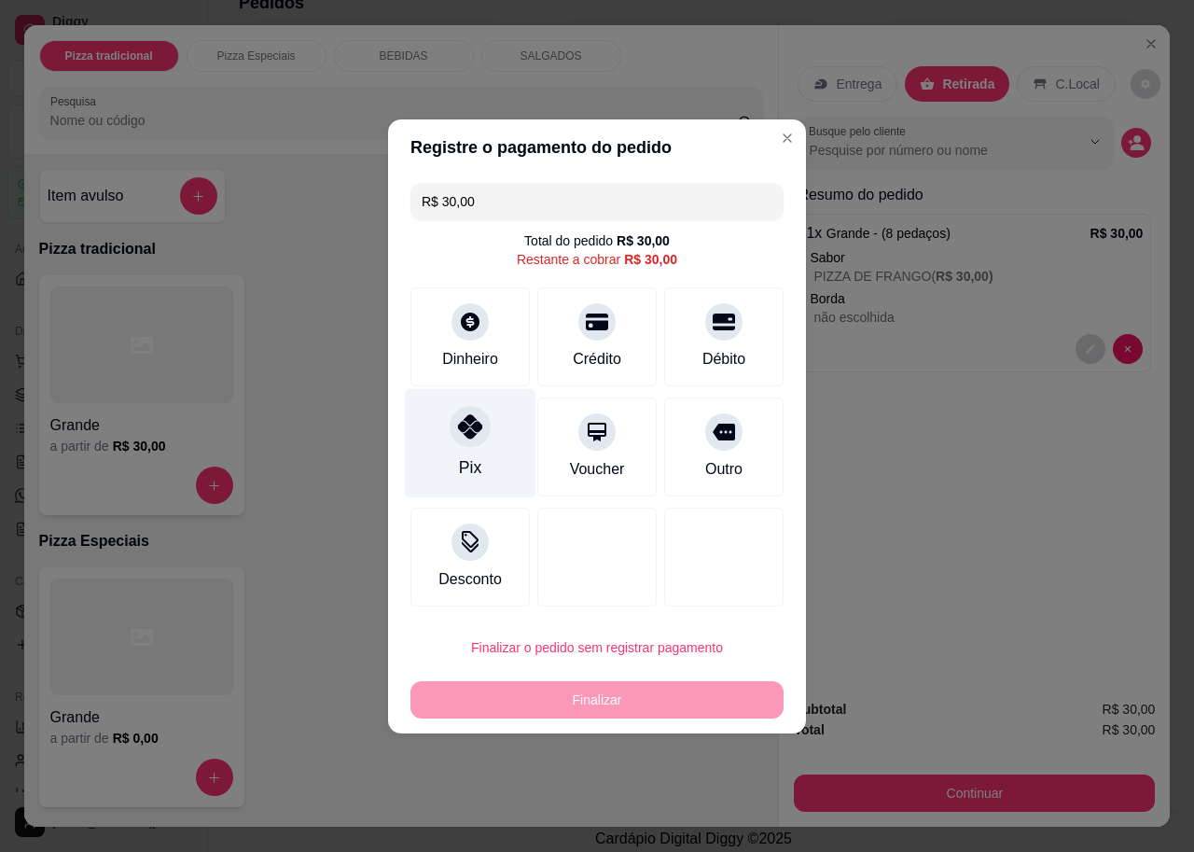
click at [482, 452] on div "Pix" at bounding box center [471, 442] width 132 height 109
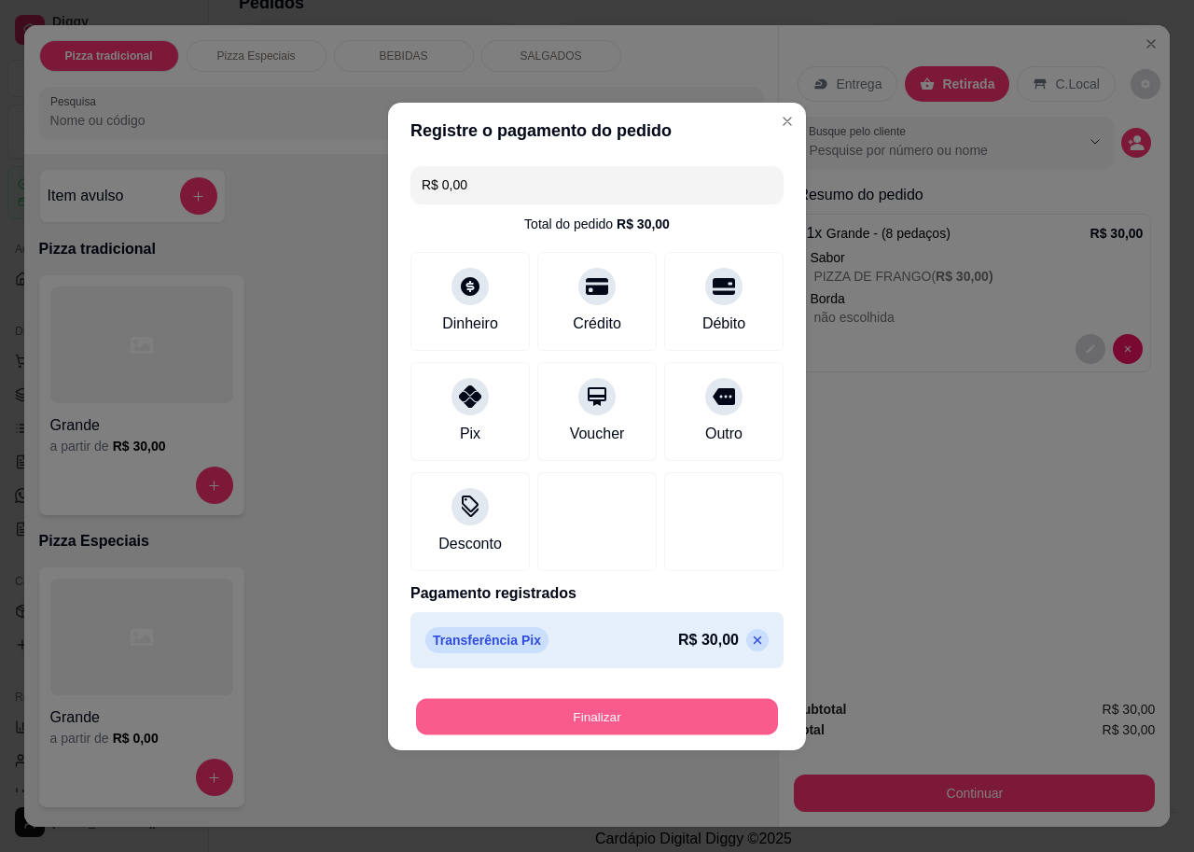
click at [573, 711] on button "Finalizar" at bounding box center [597, 716] width 362 height 36
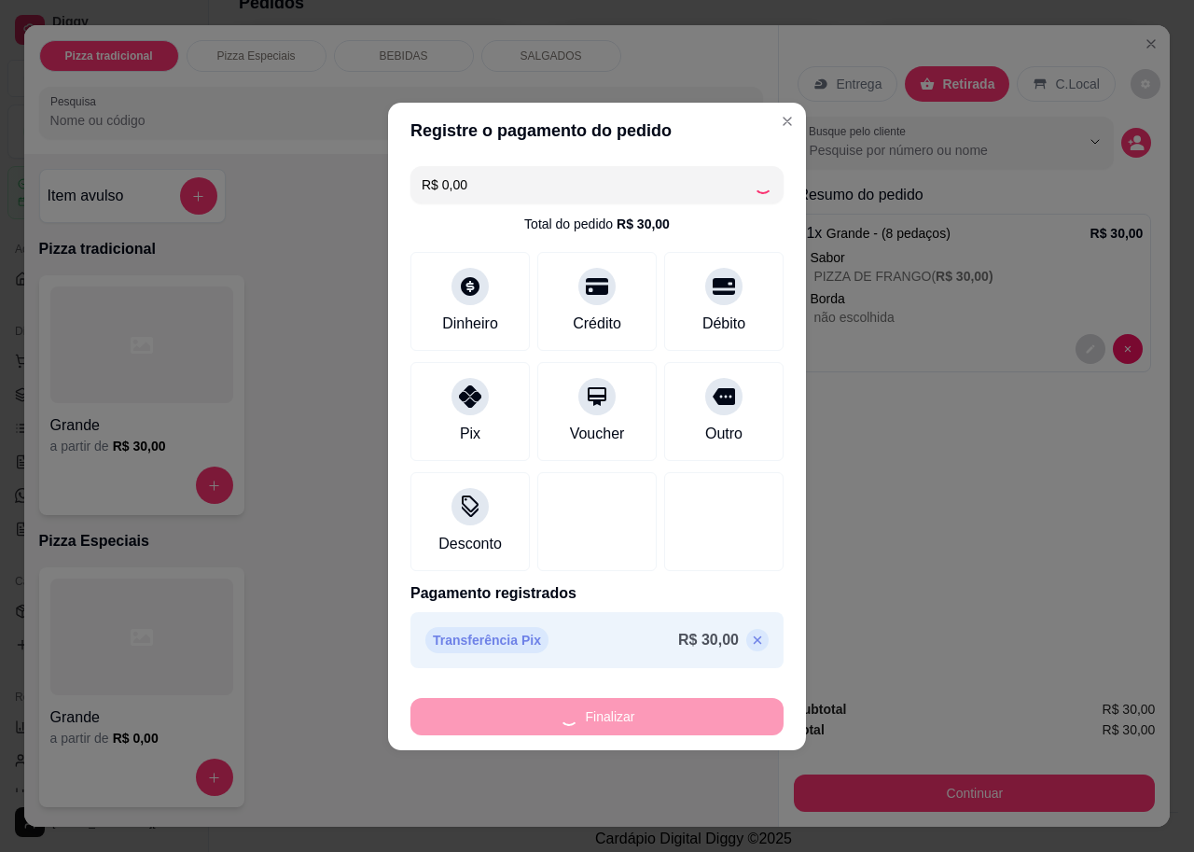
type input "-R$ 30,00"
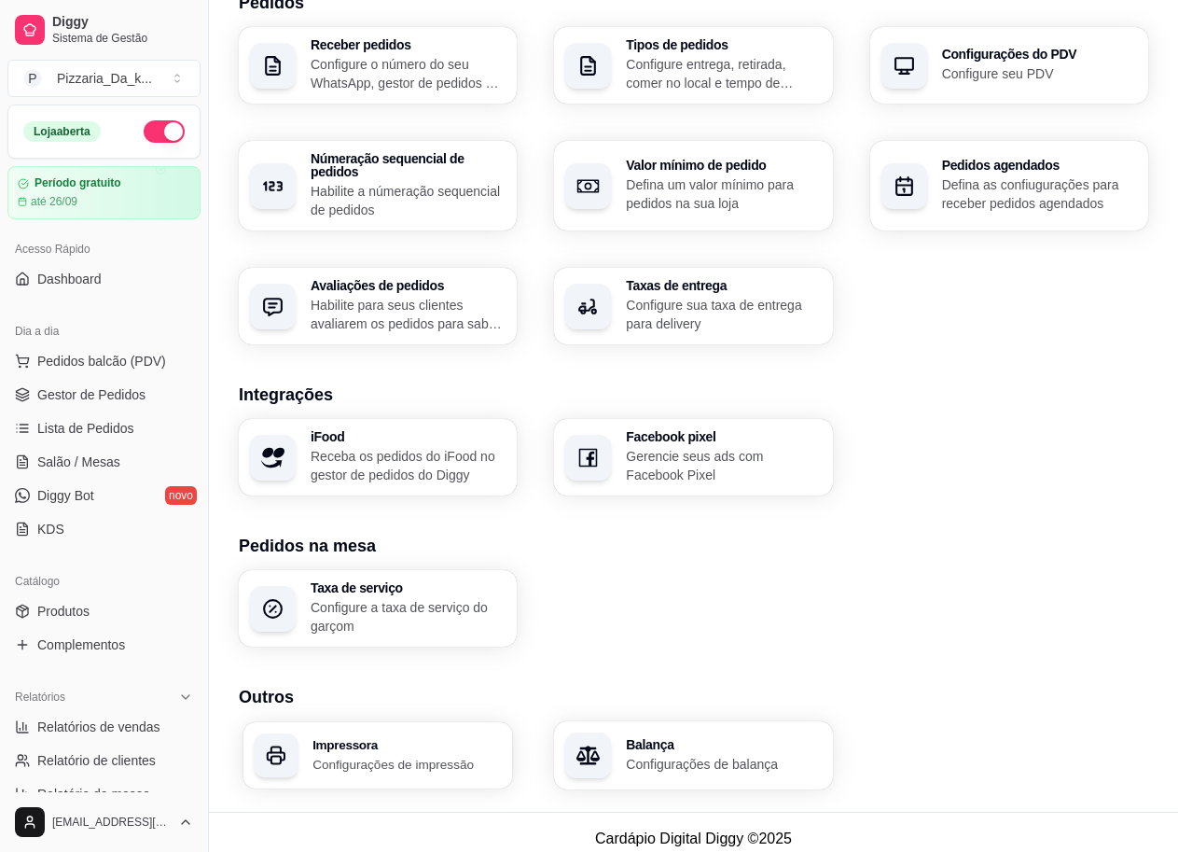
click at [344, 755] on p "Configurações de impressão" at bounding box center [406, 764] width 189 height 18
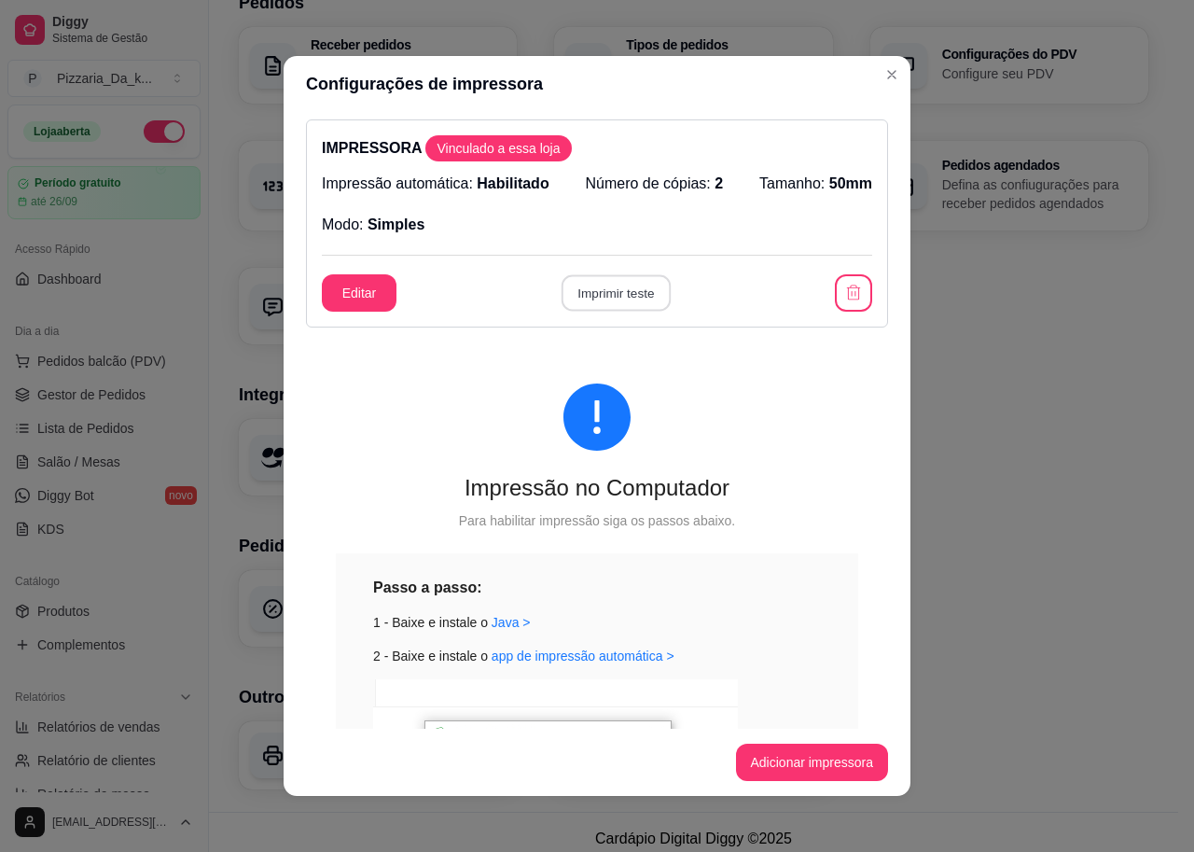
click at [571, 303] on button "Imprimir teste" at bounding box center [615, 293] width 109 height 36
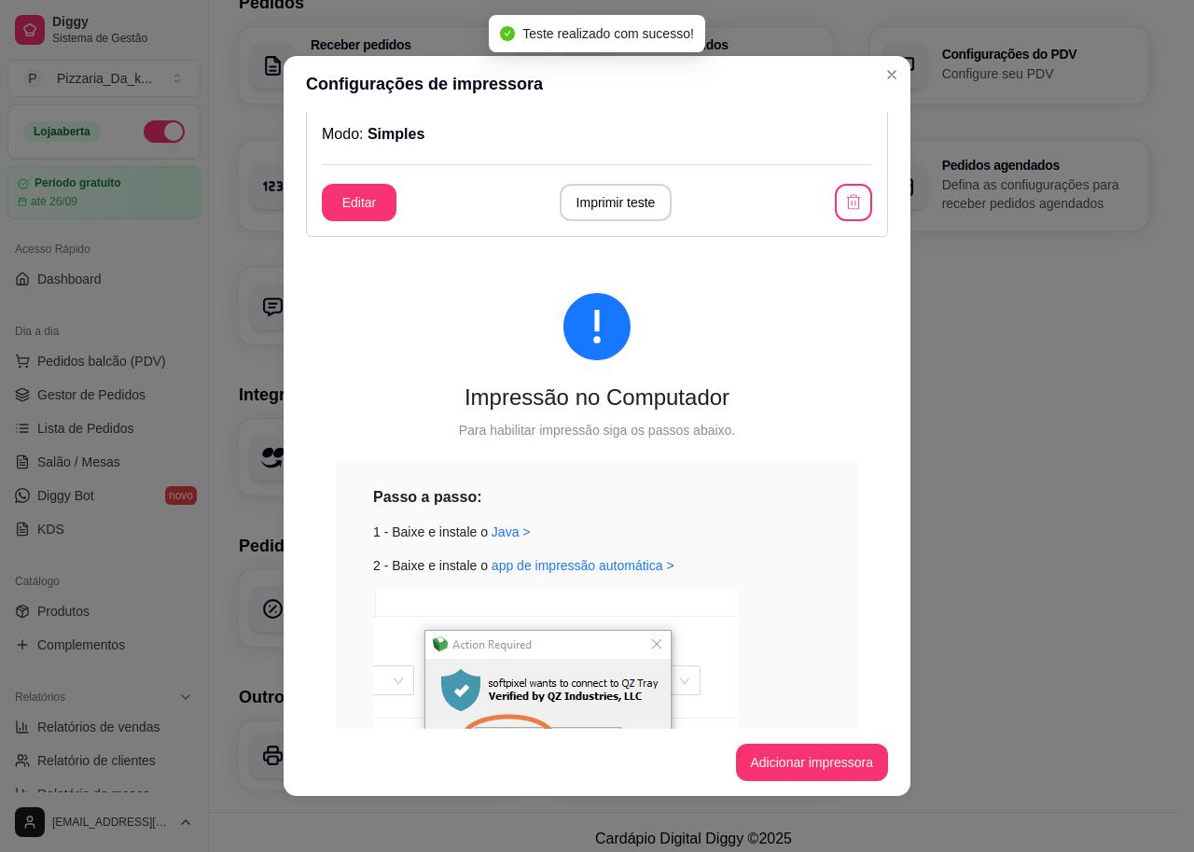
scroll to position [187, 0]
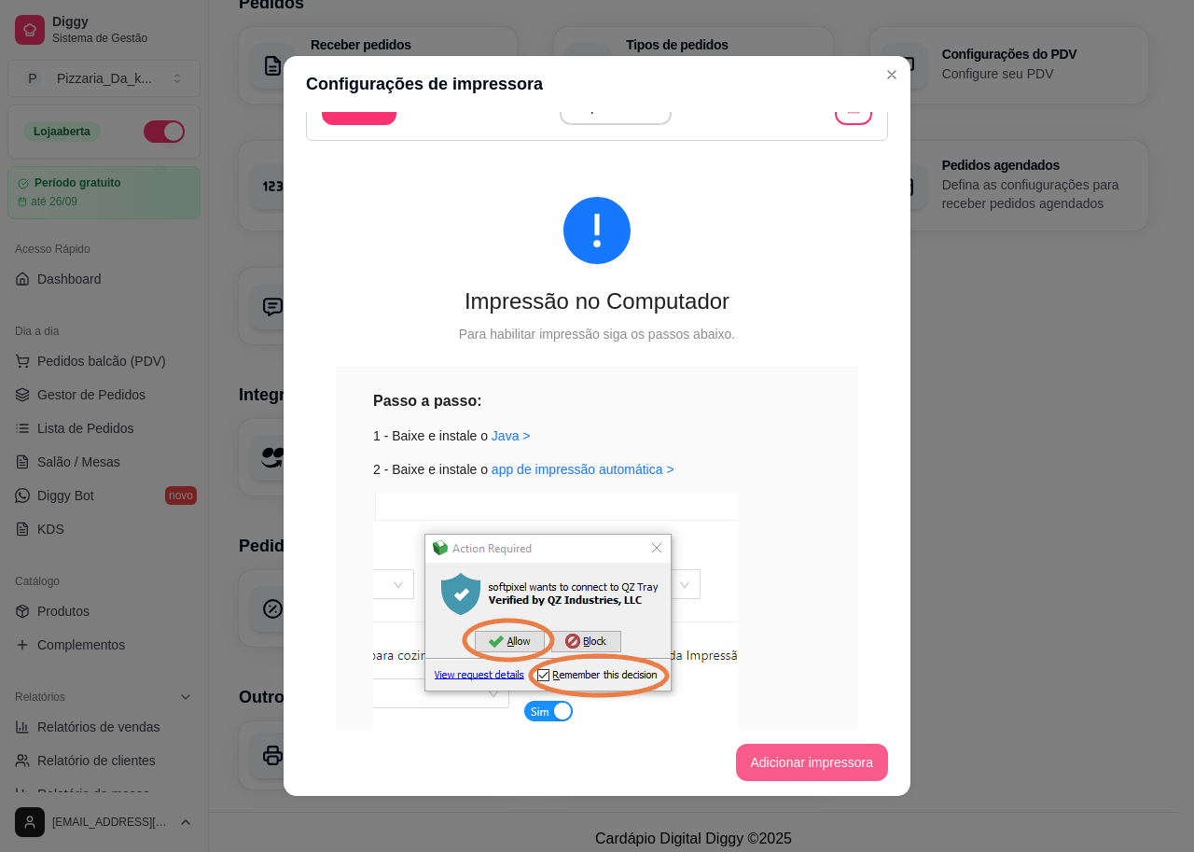
click at [772, 770] on button "Adicionar impressora" at bounding box center [812, 761] width 153 height 37
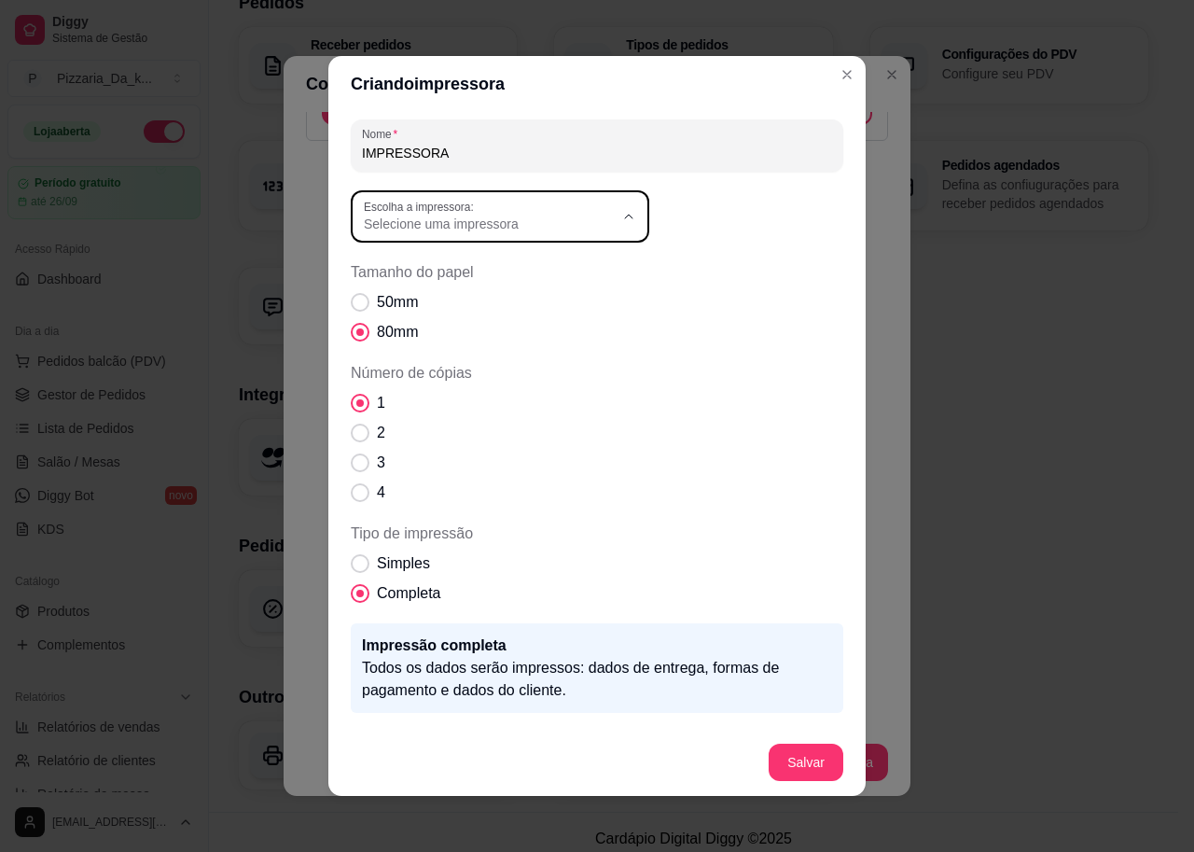
click at [467, 222] on span "Selecione uma impressora" at bounding box center [489, 224] width 250 height 19
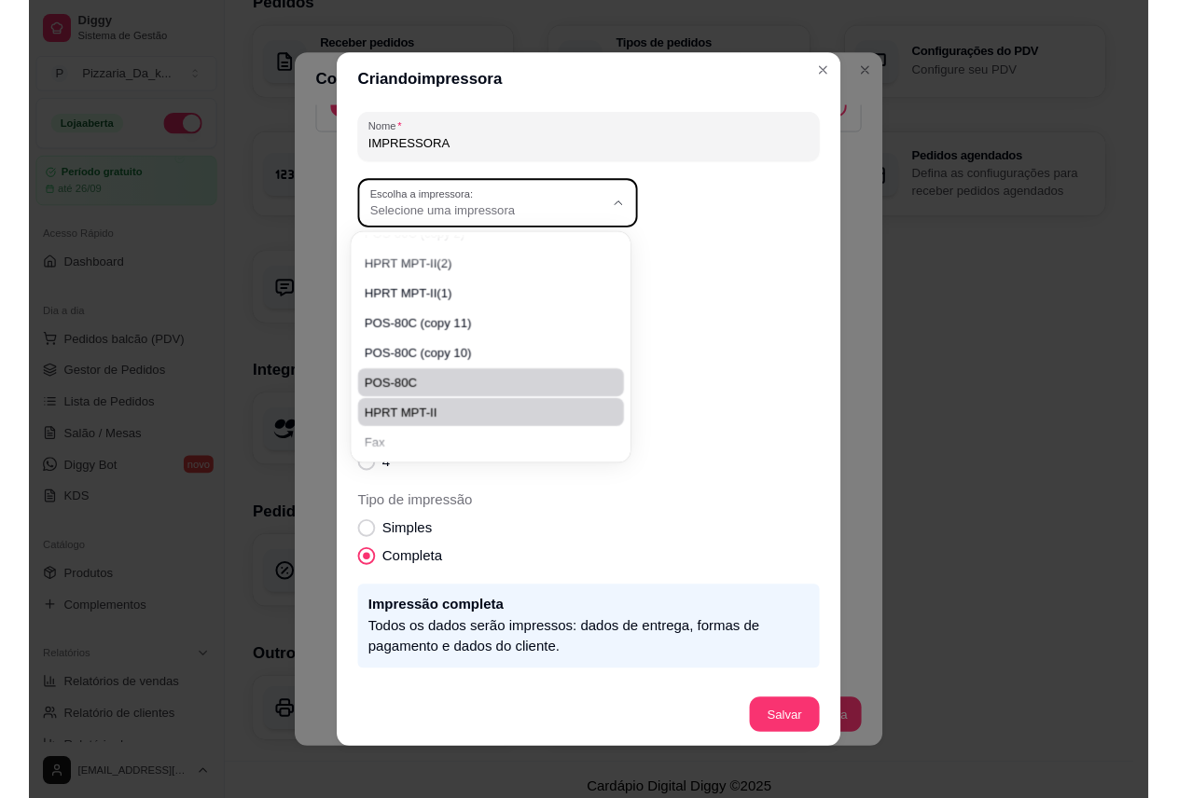
scroll to position [338, 0]
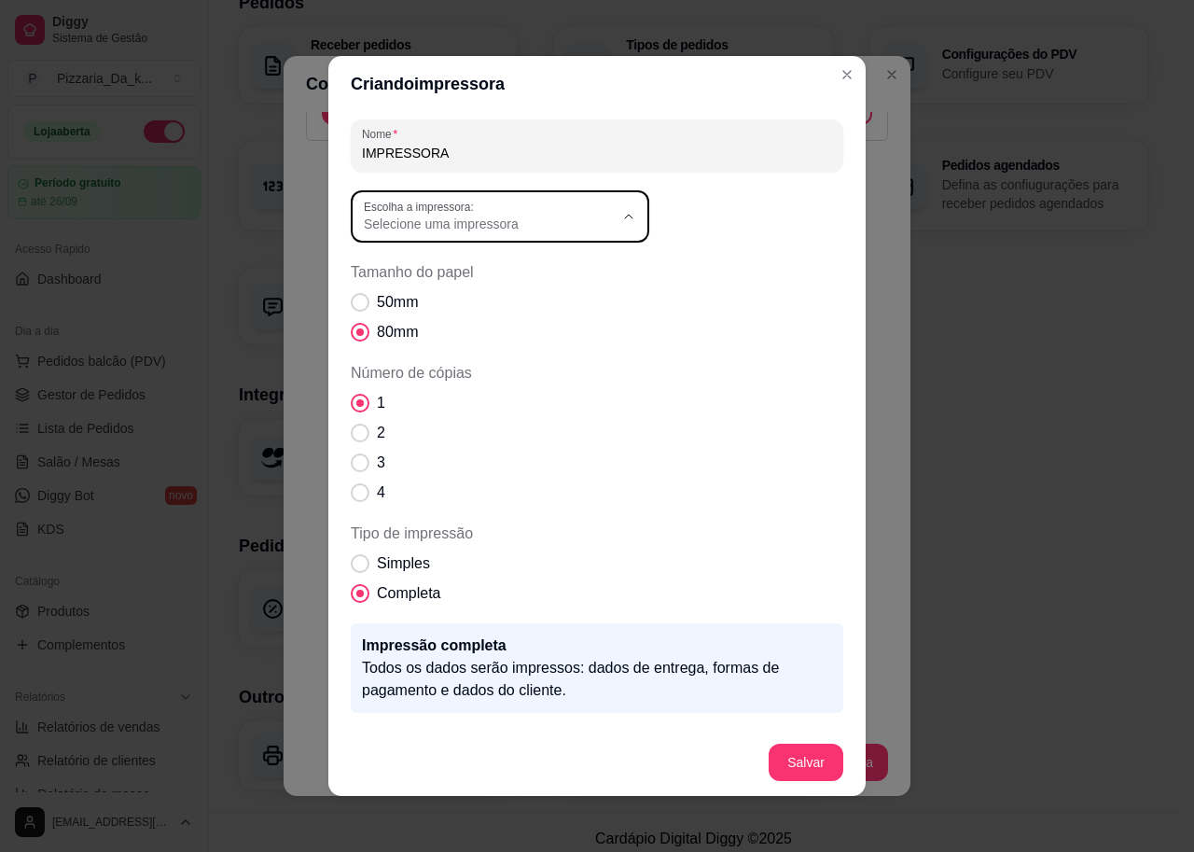
click at [413, 409] on span "HPRT MPT-II" at bounding box center [483, 402] width 240 height 18
type input "HPRT MPT-II"
select select "HPRT MPT-II"
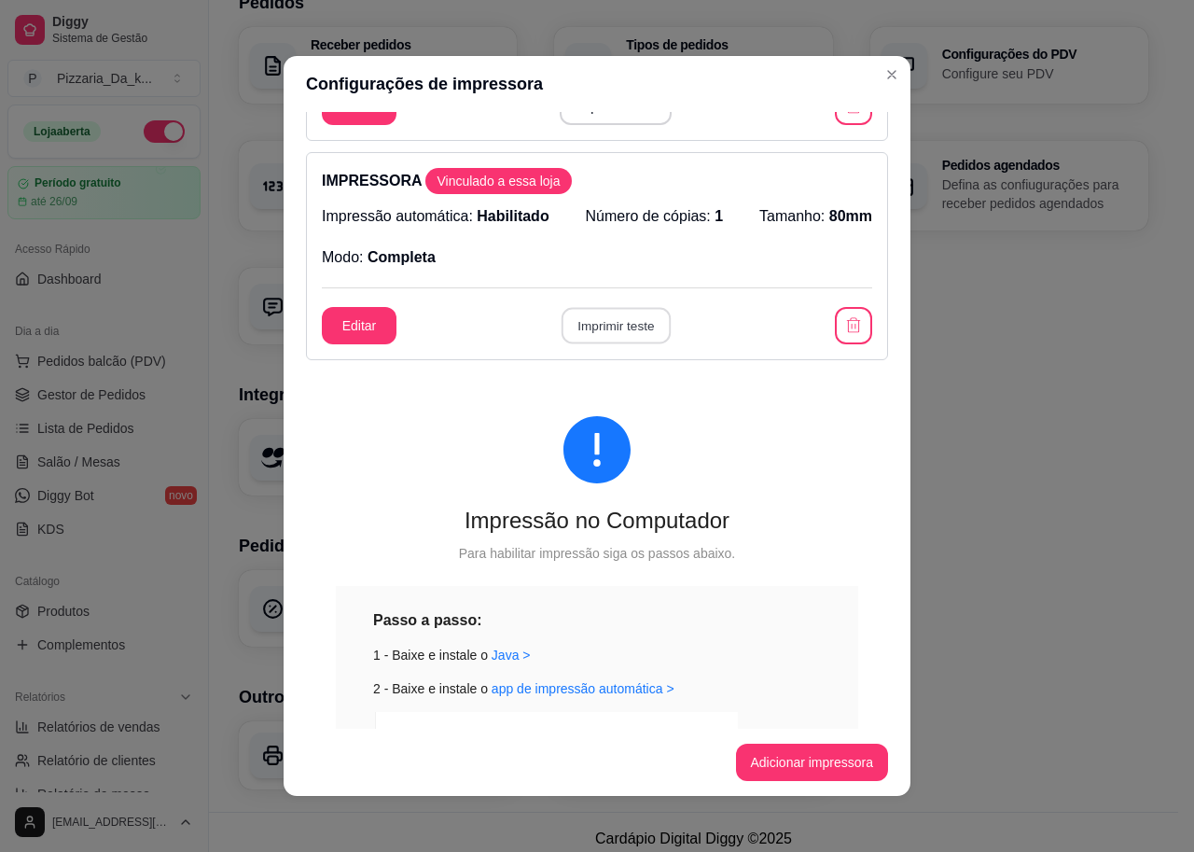
click at [630, 324] on button "Imprimir teste" at bounding box center [615, 326] width 109 height 36
